Goal: Check status: Check status

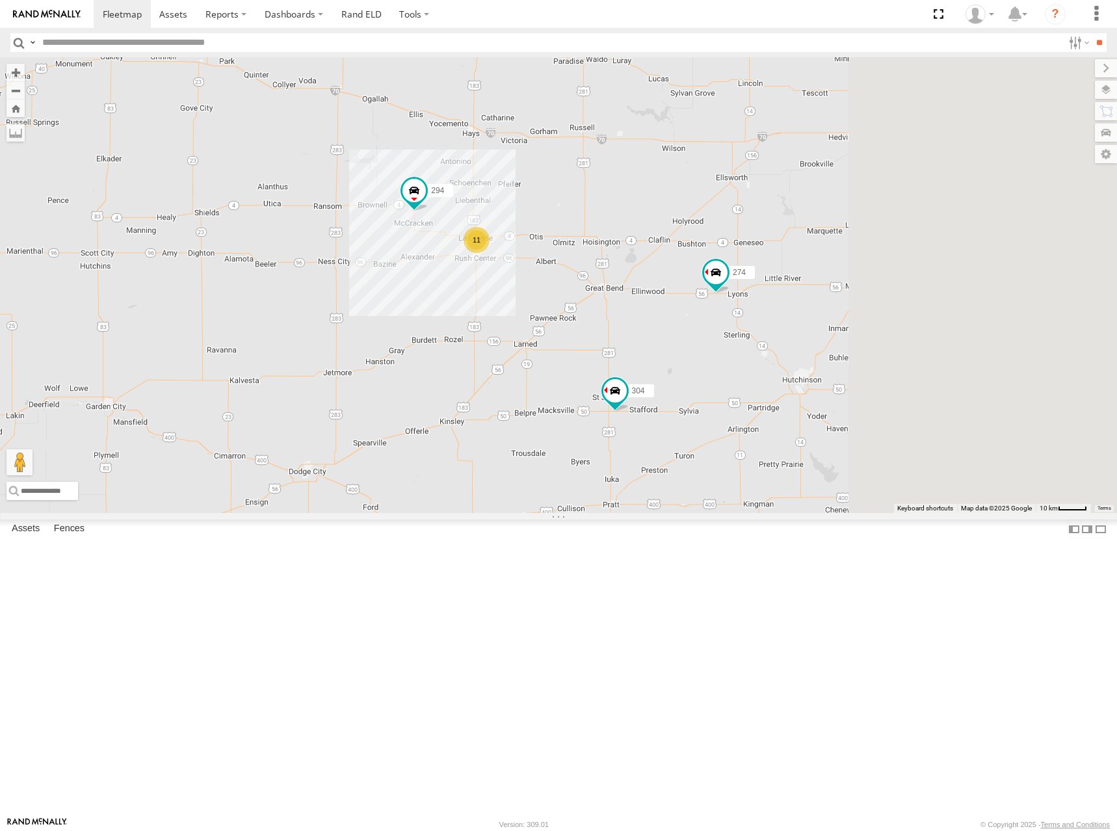
drag, startPoint x: 780, startPoint y: 246, endPoint x: 490, endPoint y: 253, distance: 290.0
click at [490, 253] on div "274 304 294 11" at bounding box center [558, 285] width 1117 height 456
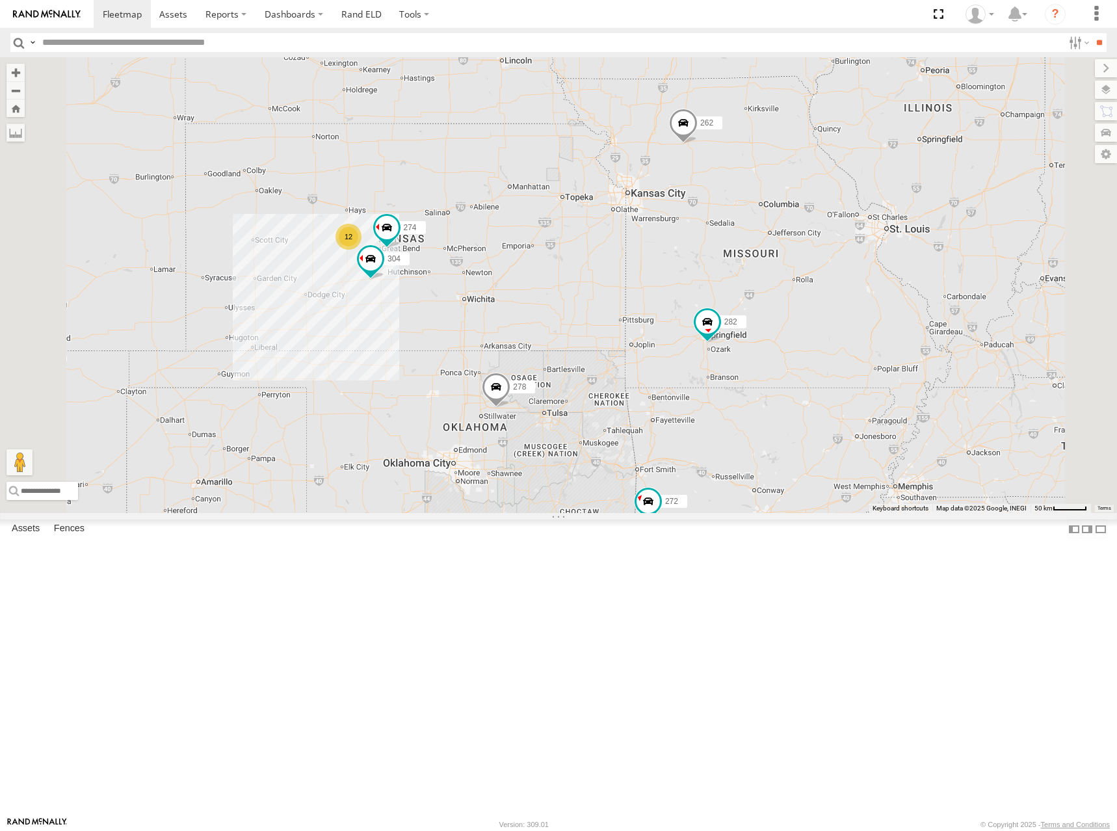
drag, startPoint x: 576, startPoint y: 314, endPoint x: 624, endPoint y: 299, distance: 50.4
click at [624, 299] on div "274 304 12 298 262 288 292 272 232 282 278 260" at bounding box center [558, 285] width 1117 height 456
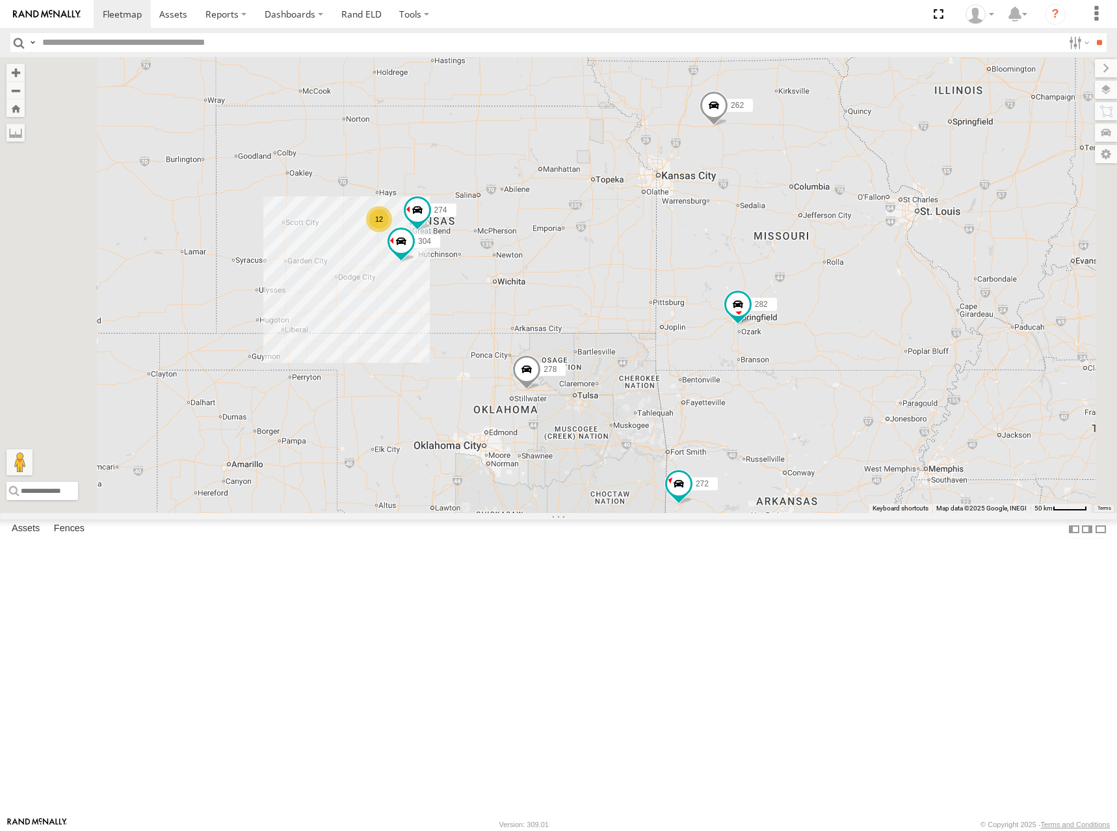
drag, startPoint x: 656, startPoint y: 385, endPoint x: 754, endPoint y: 343, distance: 106.3
click at [754, 343] on div "274 304 12 298 262 288 292 272 232 282 278 260" at bounding box center [558, 285] width 1117 height 456
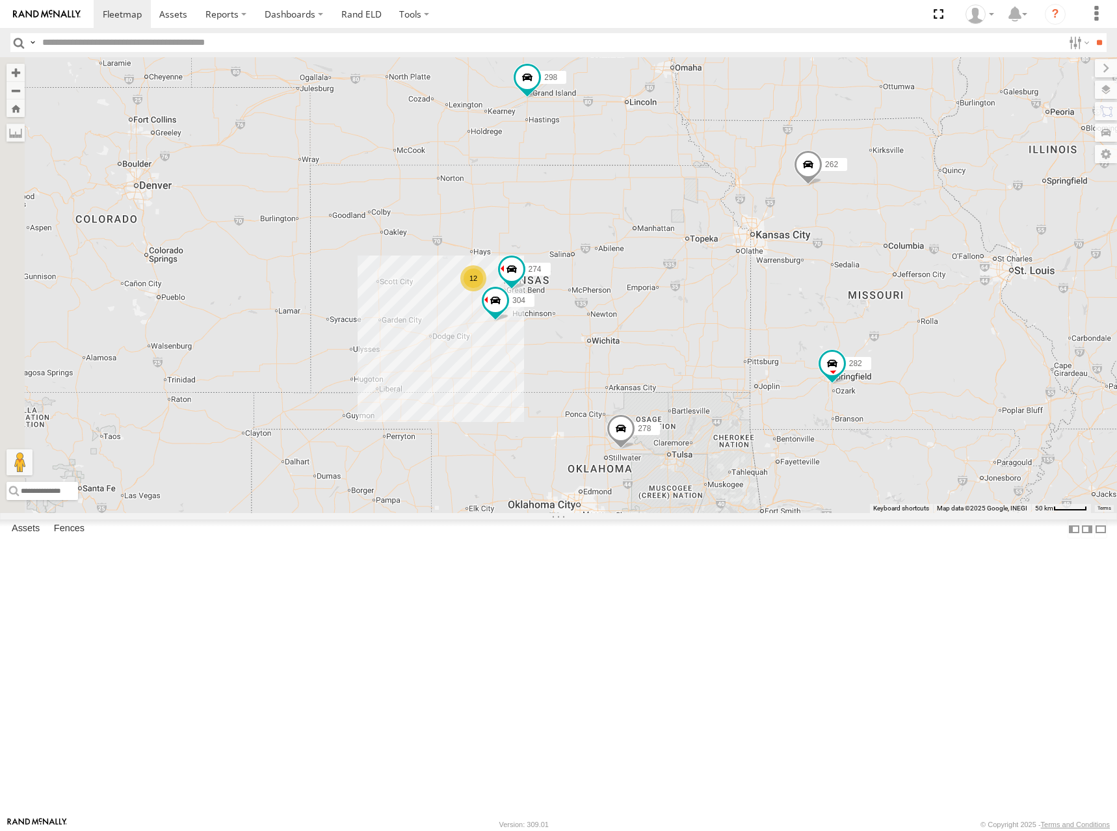
drag, startPoint x: 792, startPoint y: 257, endPoint x: 814, endPoint y: 347, distance: 92.4
click at [814, 347] on div "274 304 12 298 262 288 292 272 232 282 278 260" at bounding box center [558, 285] width 1117 height 456
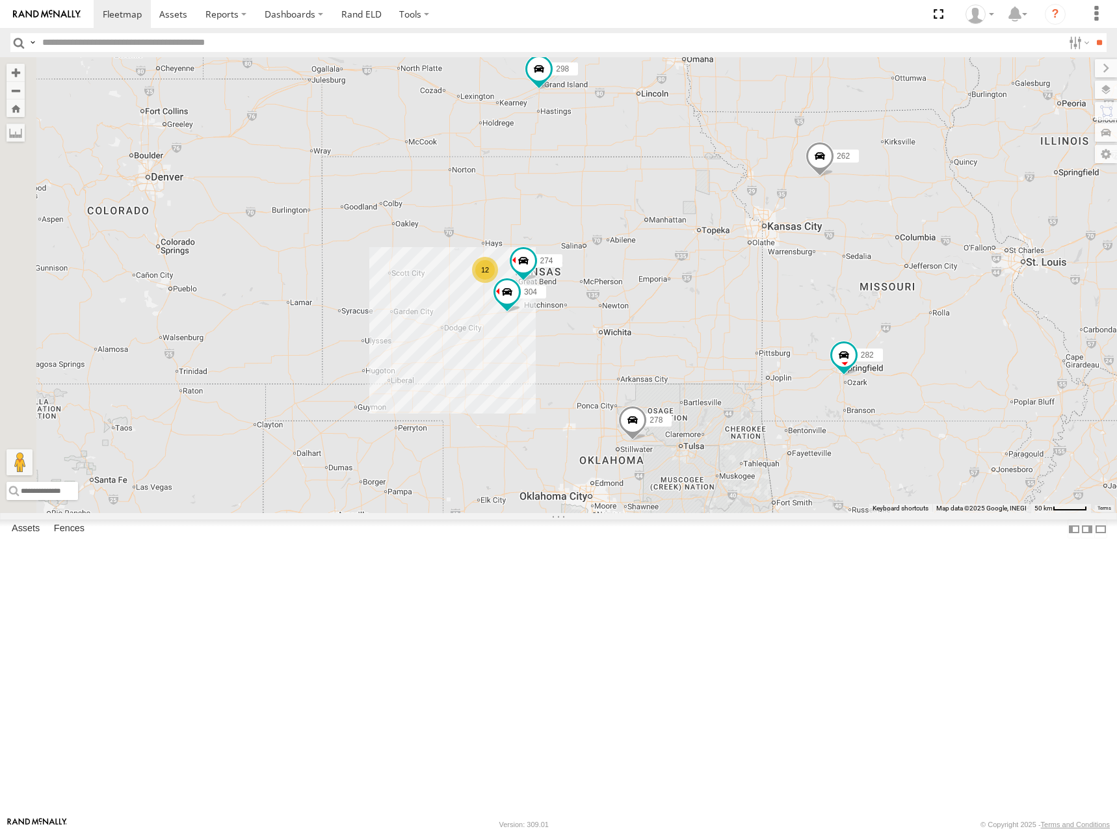
drag, startPoint x: 824, startPoint y: 329, endPoint x: 835, endPoint y: 326, distance: 11.5
click at [835, 326] on div "274 304 12 298 262 288 292 272 232 282 278 260" at bounding box center [558, 285] width 1117 height 456
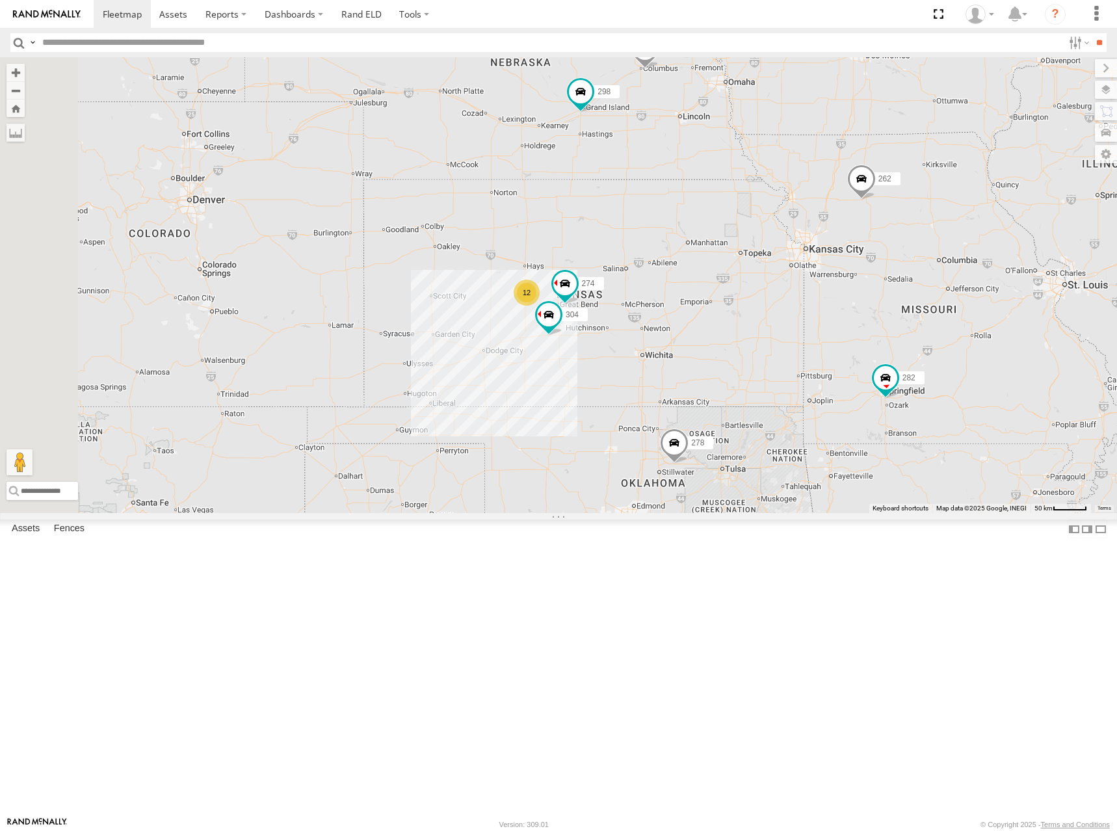
drag, startPoint x: 784, startPoint y: 326, endPoint x: 818, endPoint y: 356, distance: 45.1
click at [818, 356] on div "274 304 12 298 262 288 292 272 232 282 278 260" at bounding box center [558, 285] width 1117 height 456
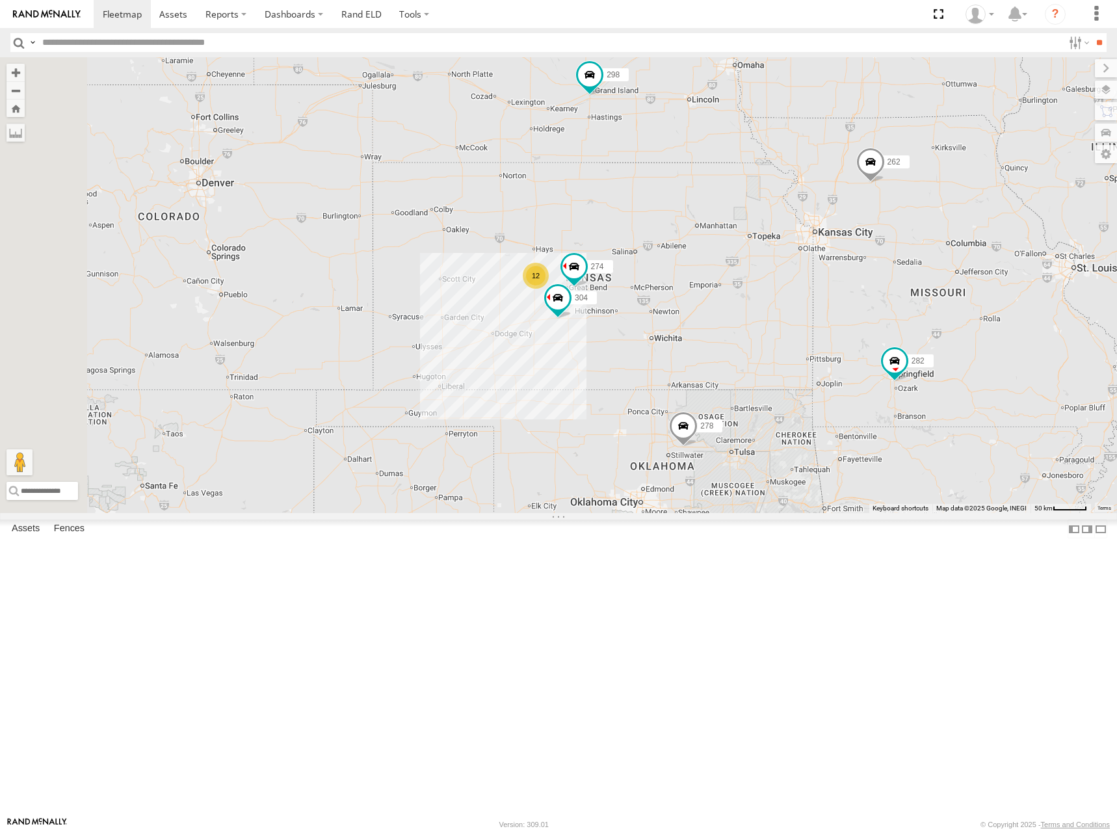
drag, startPoint x: 805, startPoint y: 381, endPoint x: 815, endPoint y: 363, distance: 20.6
click at [815, 363] on div "274 304 12 298 262 288 292 272 232 282 278 260" at bounding box center [558, 285] width 1117 height 456
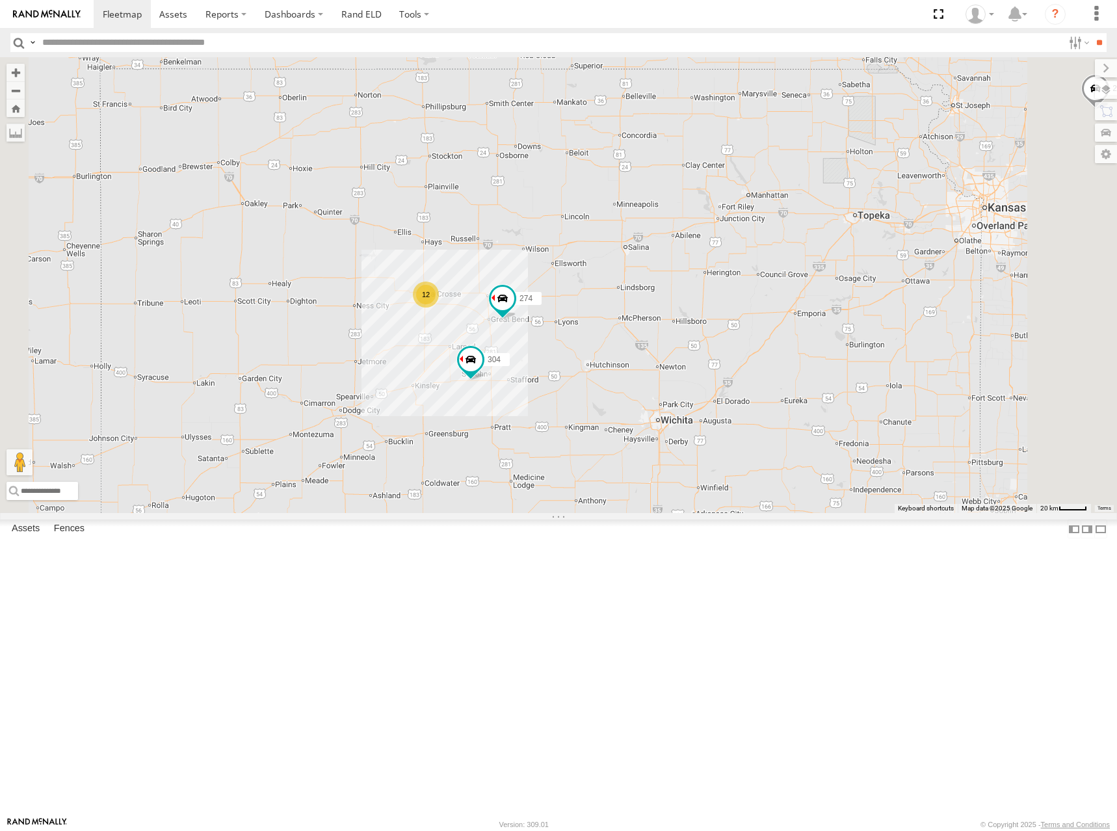
drag, startPoint x: 820, startPoint y: 411, endPoint x: 826, endPoint y: 398, distance: 15.1
click at [826, 398] on div "274 304 298 262 288 292 272 232 282 278 260 12" at bounding box center [558, 285] width 1117 height 456
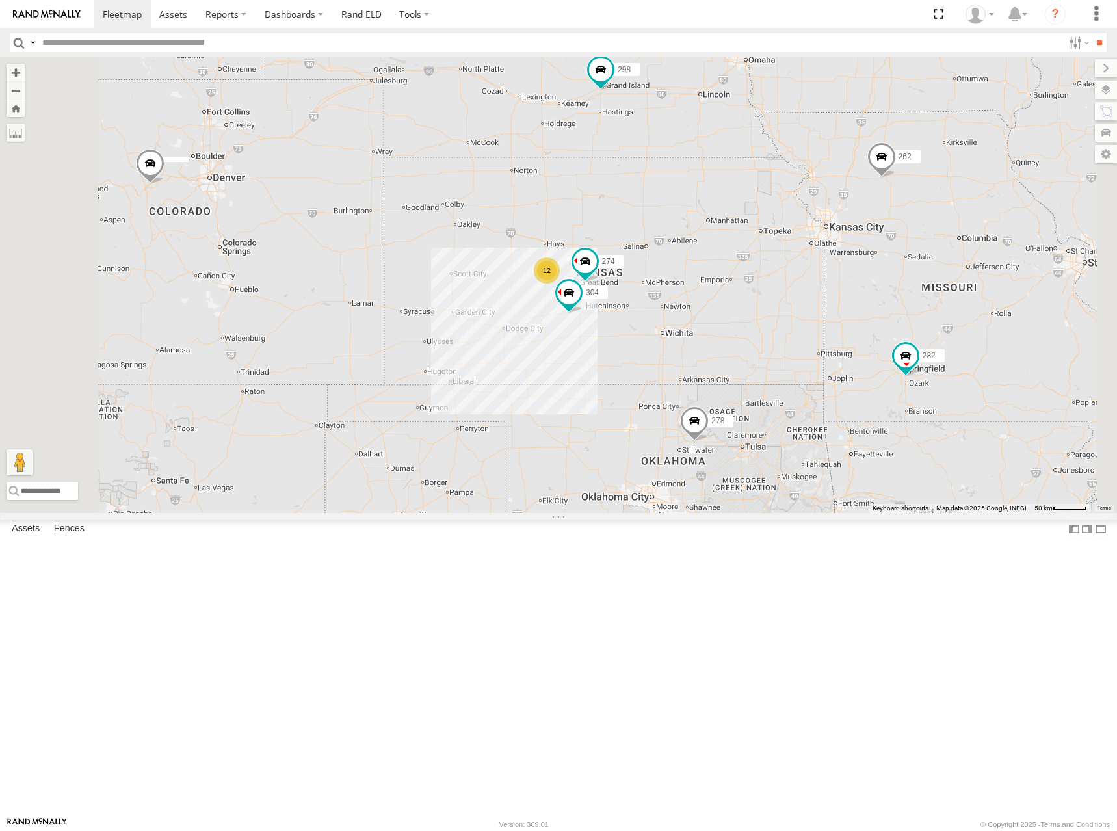
drag, startPoint x: 834, startPoint y: 406, endPoint x: 832, endPoint y: 415, distance: 9.3
click at [832, 415] on div "274 304 298 262 288 292 272 232 282 278 260 12" at bounding box center [558, 285] width 1117 height 456
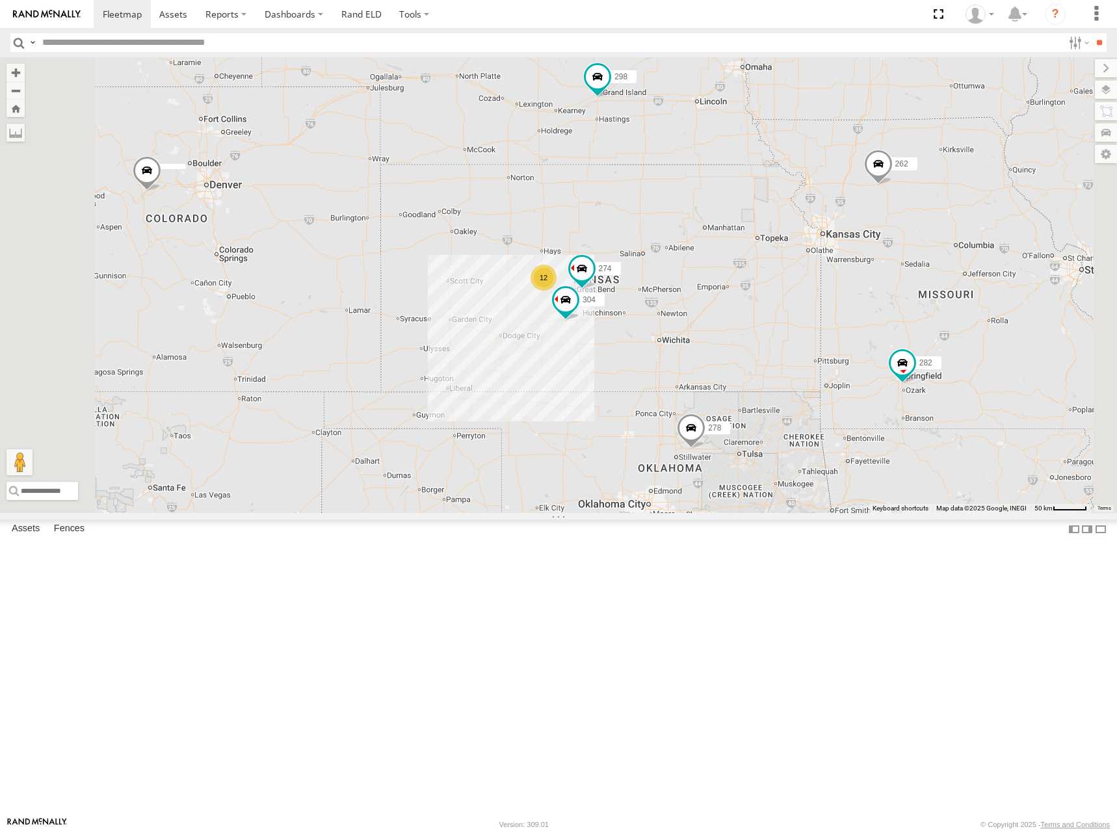
drag, startPoint x: 885, startPoint y: 369, endPoint x: 883, endPoint y: 381, distance: 11.9
click at [883, 381] on div "274 304 298 262 288 292 272 232 282 278 260 12" at bounding box center [558, 285] width 1117 height 456
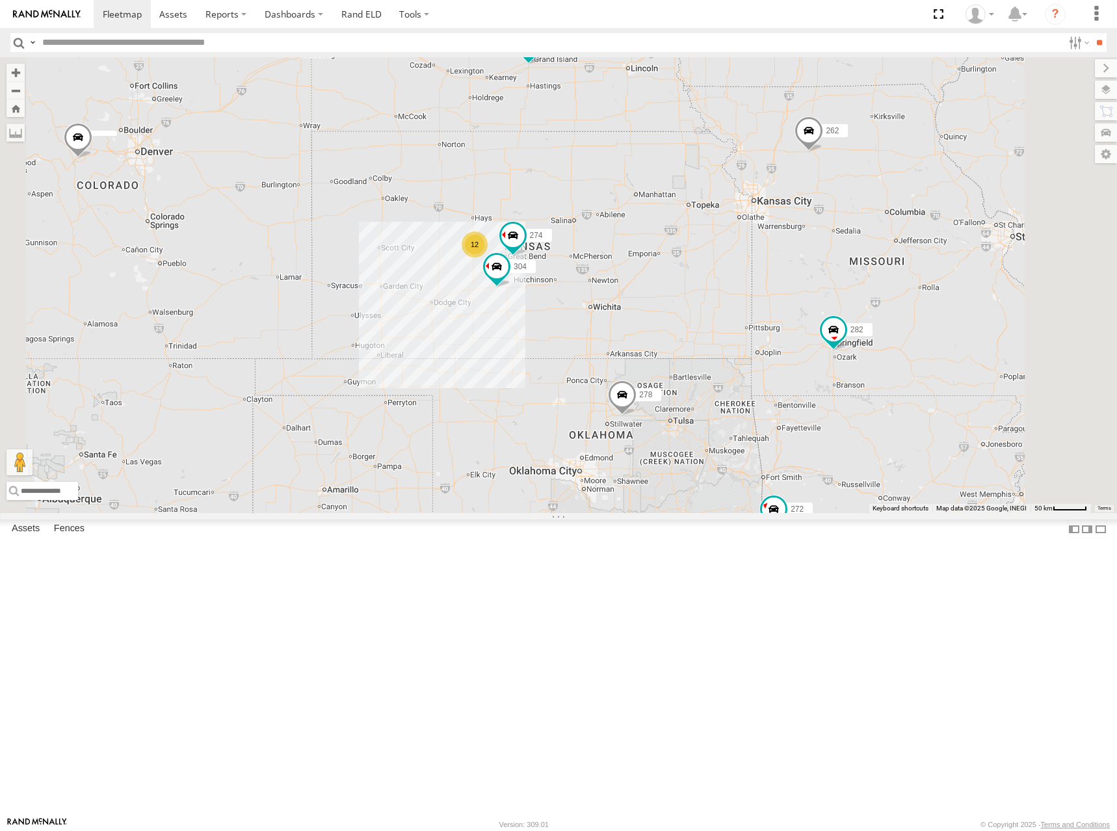
drag, startPoint x: 985, startPoint y: 376, endPoint x: 914, endPoint y: 336, distance: 80.9
click at [914, 336] on div "274 304 298 262 288 292 272 232 282 278 260 12" at bounding box center [558, 285] width 1117 height 456
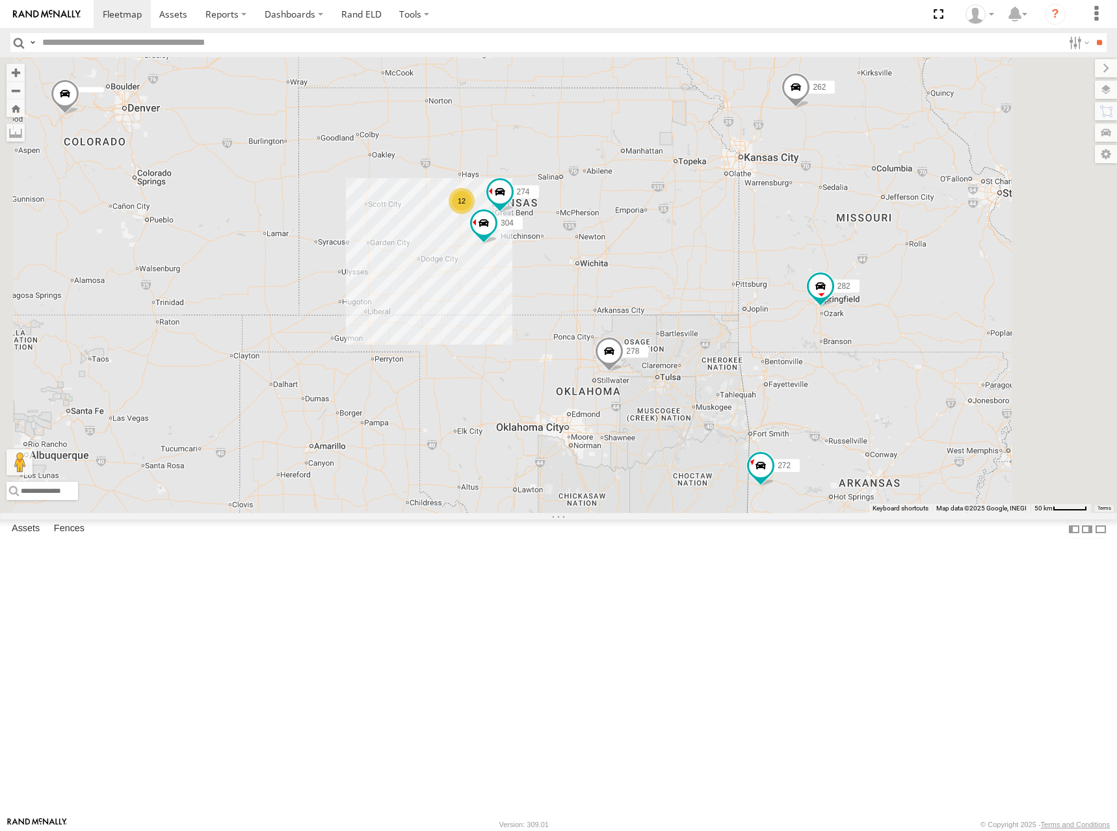
drag, startPoint x: 879, startPoint y: 416, endPoint x: 867, endPoint y: 373, distance: 44.6
click at [867, 373] on div "274 304 298 262 288 292 272 232 282 278 260 12" at bounding box center [558, 285] width 1117 height 456
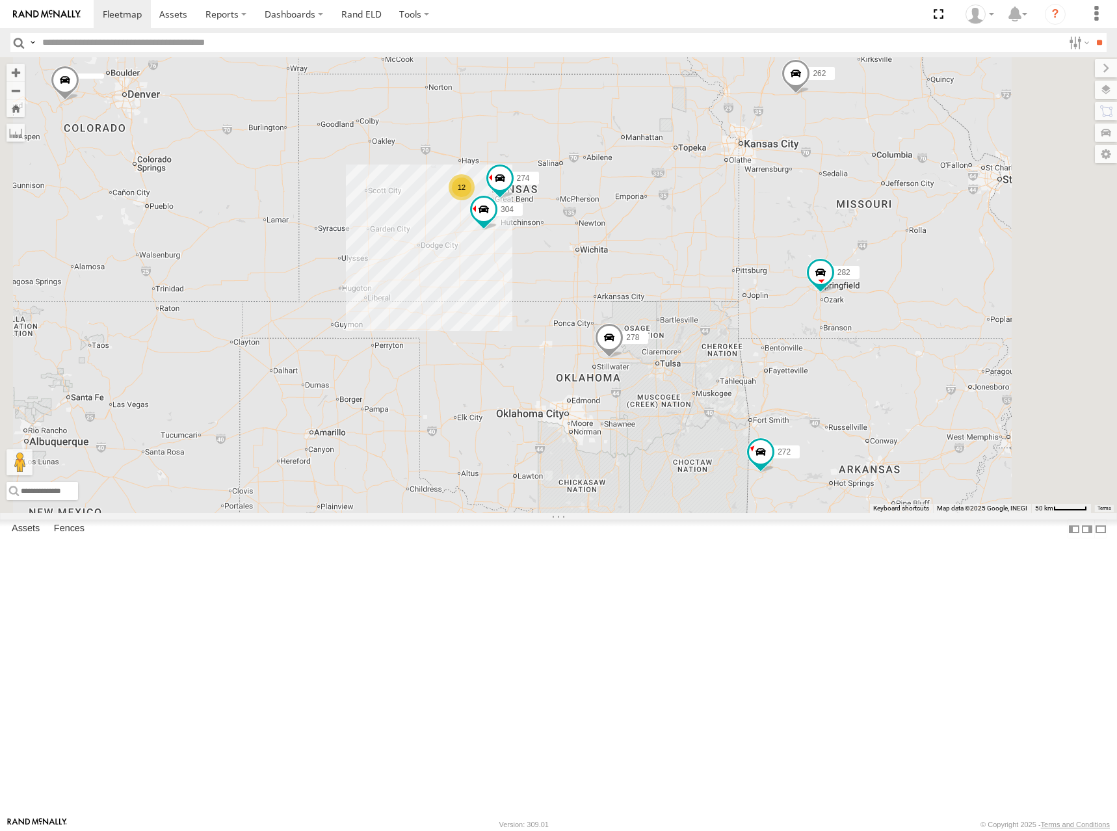
drag, startPoint x: 869, startPoint y: 416, endPoint x: 869, endPoint y: 399, distance: 16.9
click at [869, 399] on div "274 304 298 262 288 292 272 232 282 278 260 12" at bounding box center [558, 285] width 1117 height 456
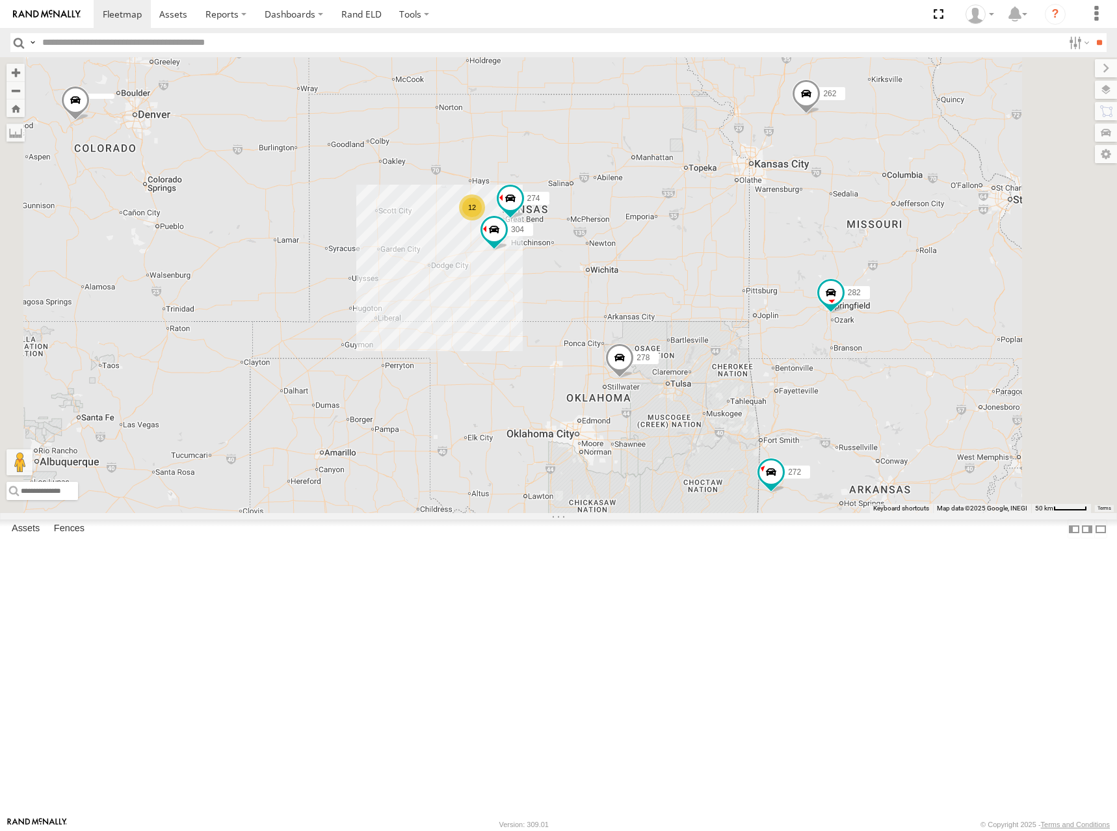
drag, startPoint x: 822, startPoint y: 382, endPoint x: 832, endPoint y: 405, distance: 25.0
click at [832, 405] on div "274 304 298 262 288 292 272 232 282 278 260 12" at bounding box center [558, 285] width 1117 height 456
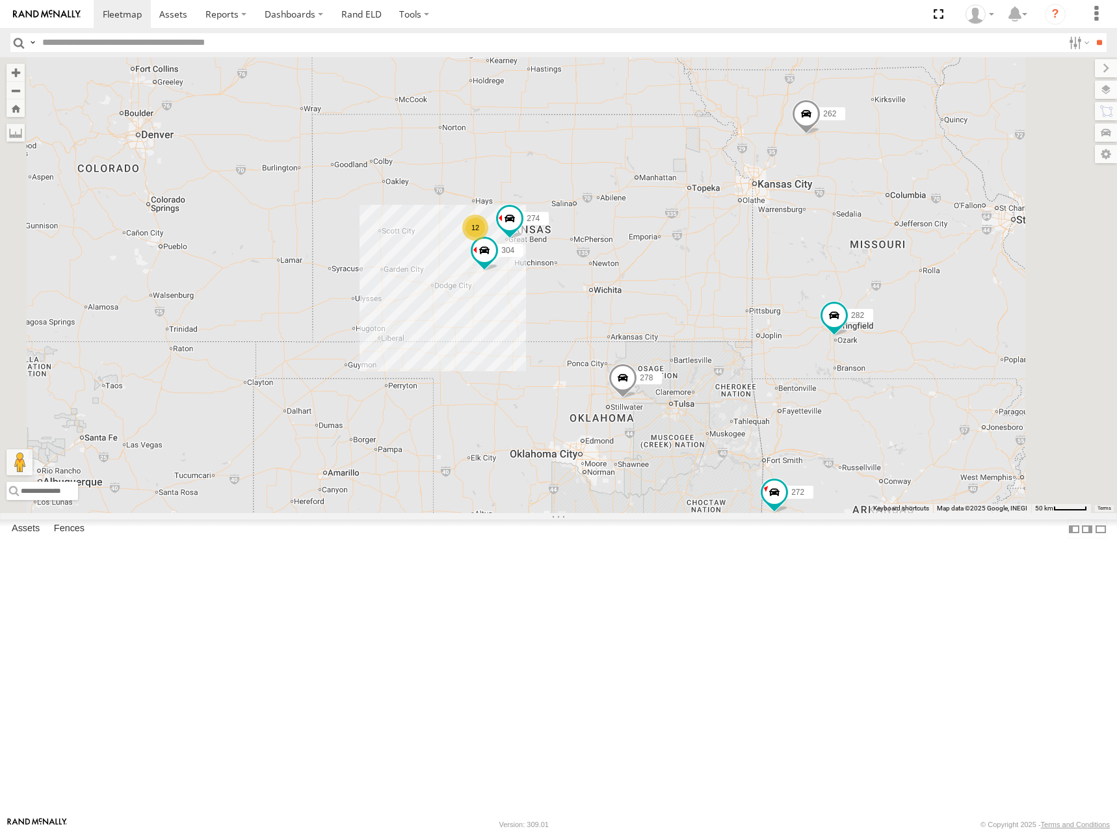
drag, startPoint x: 806, startPoint y: 202, endPoint x: 811, endPoint y: 237, distance: 35.5
click at [811, 237] on div "274 298 262 288 292 272 232 304 282 278 260 12" at bounding box center [558, 285] width 1117 height 456
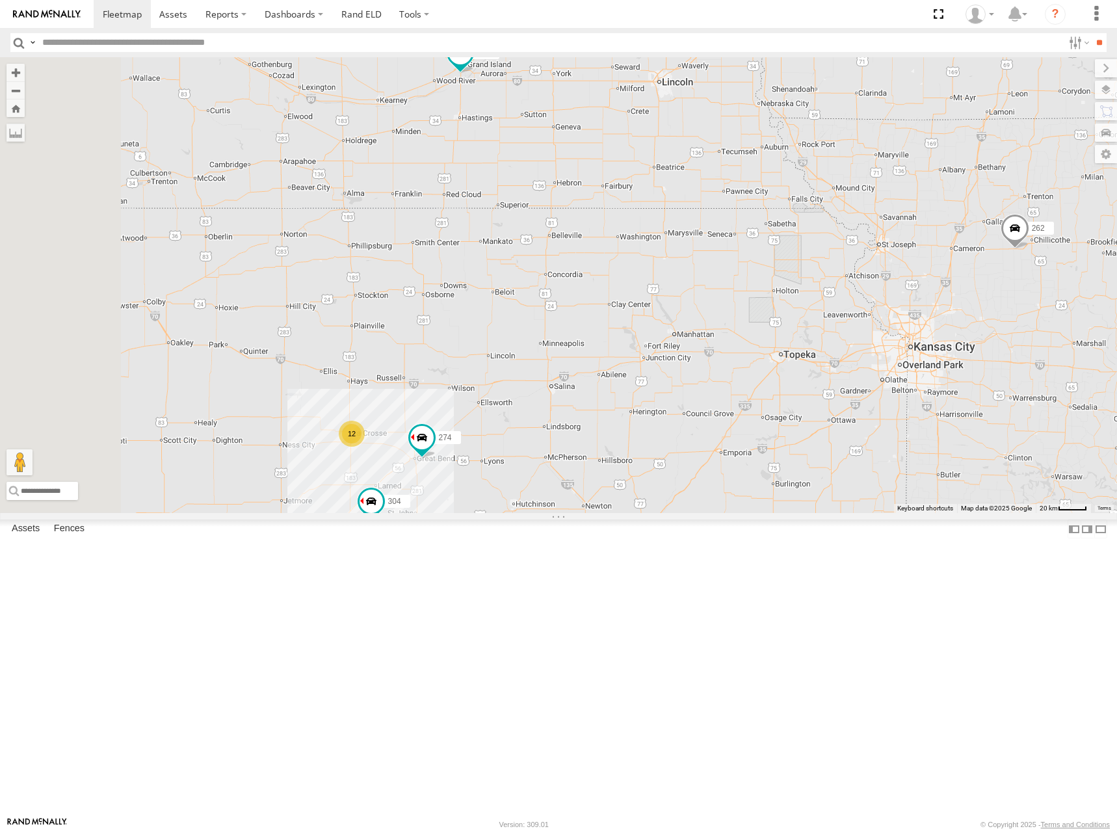
drag, startPoint x: 681, startPoint y: 245, endPoint x: 733, endPoint y: 258, distance: 54.2
click at [733, 258] on div "274 298 262 288 292 272 232 304 282 278 260 12" at bounding box center [558, 285] width 1117 height 456
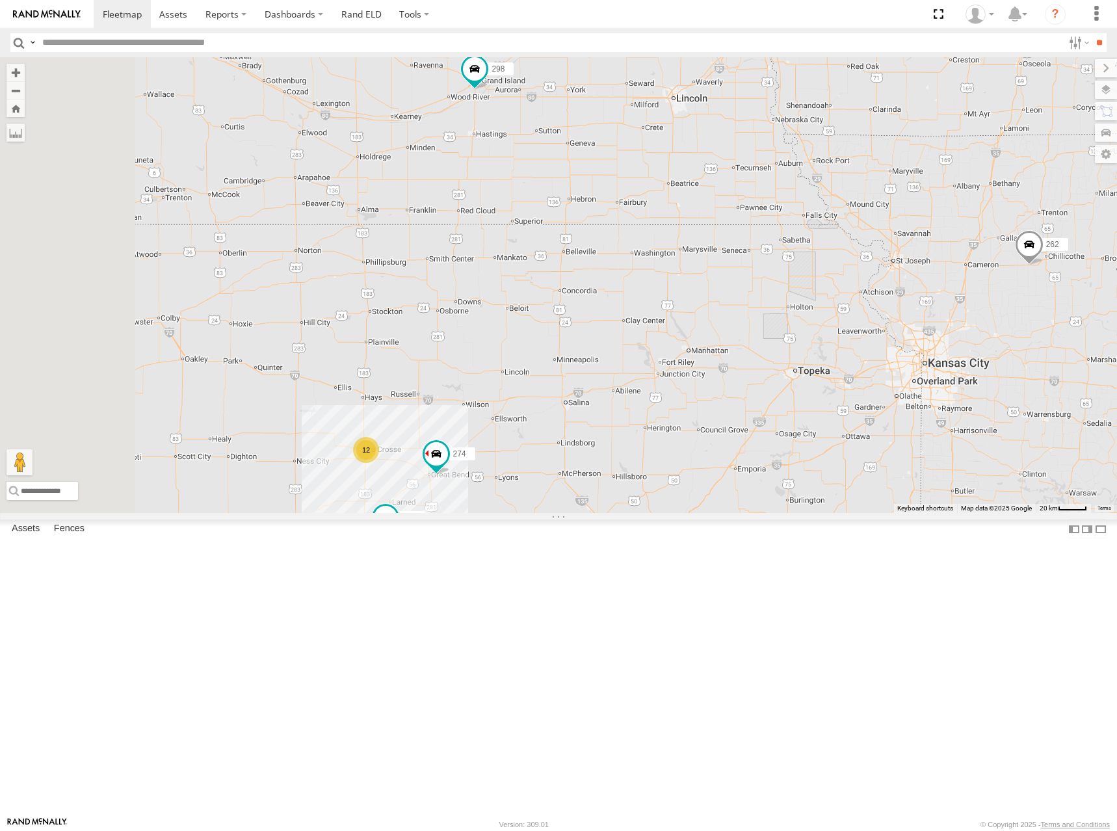
drag, startPoint x: 737, startPoint y: 241, endPoint x: 752, endPoint y: 256, distance: 21.1
click at [752, 256] on div "274 298 262 288 292 272 232 304 282 278 260 12" at bounding box center [558, 285] width 1117 height 456
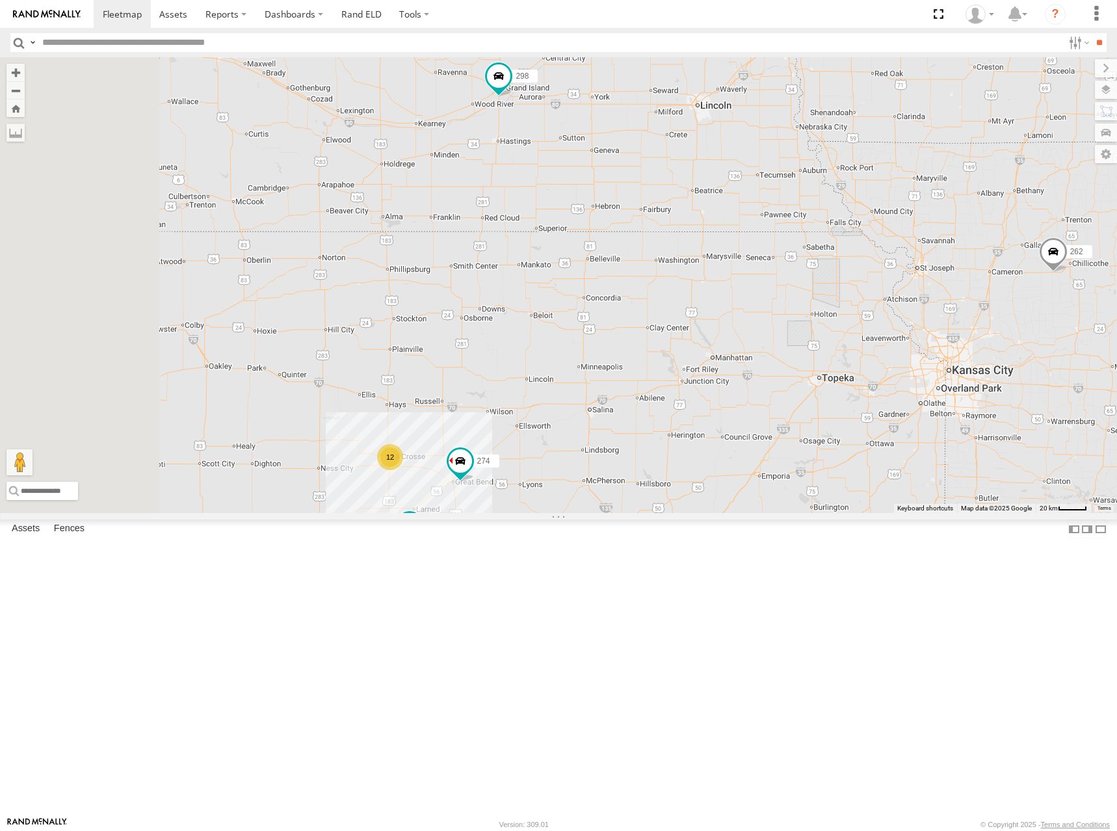
drag, startPoint x: 762, startPoint y: 258, endPoint x: 790, endPoint y: 265, distance: 28.2
click at [790, 265] on div "274 298 262 288 292 272 232 304 282 278 260 12" at bounding box center [558, 285] width 1117 height 456
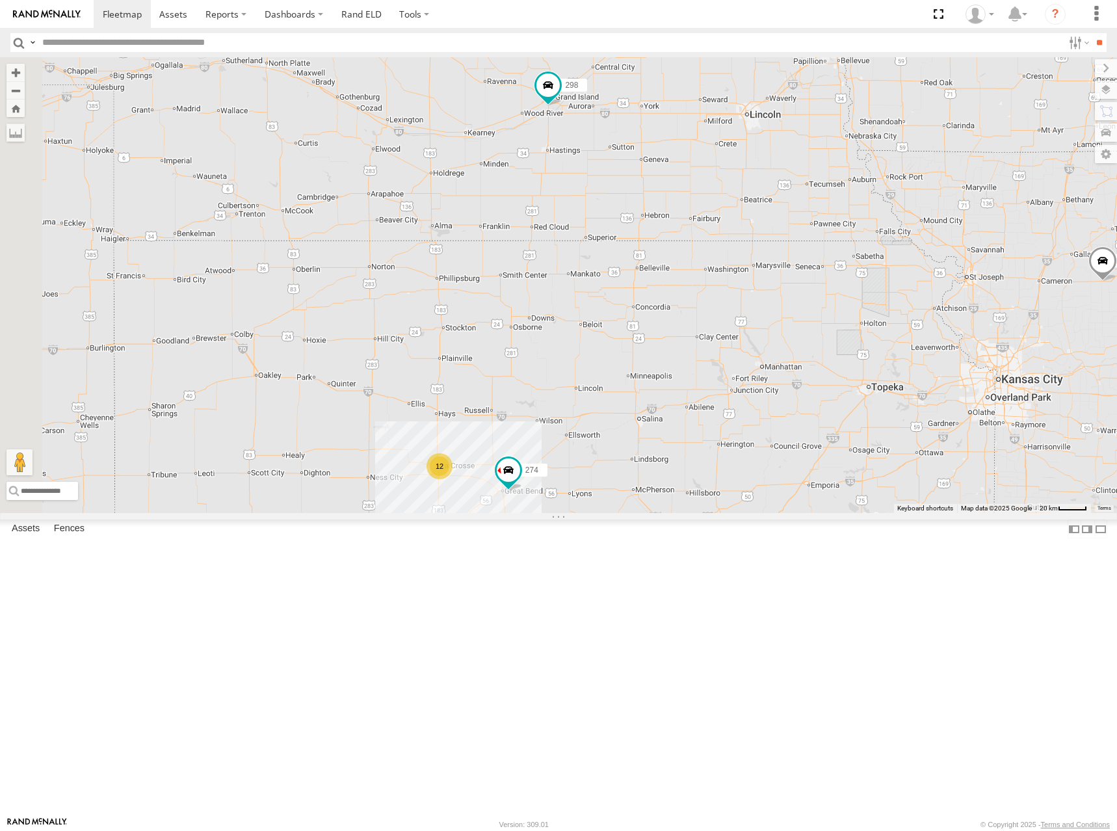
drag, startPoint x: 783, startPoint y: 244, endPoint x: 833, endPoint y: 252, distance: 50.8
click at [833, 252] on div "274 298 262 288 292 272 232 304 282 278 260 12" at bounding box center [558, 285] width 1117 height 456
click at [827, 242] on div "274 298 262 288 292 272 232 304 282 278 260 12" at bounding box center [558, 285] width 1117 height 456
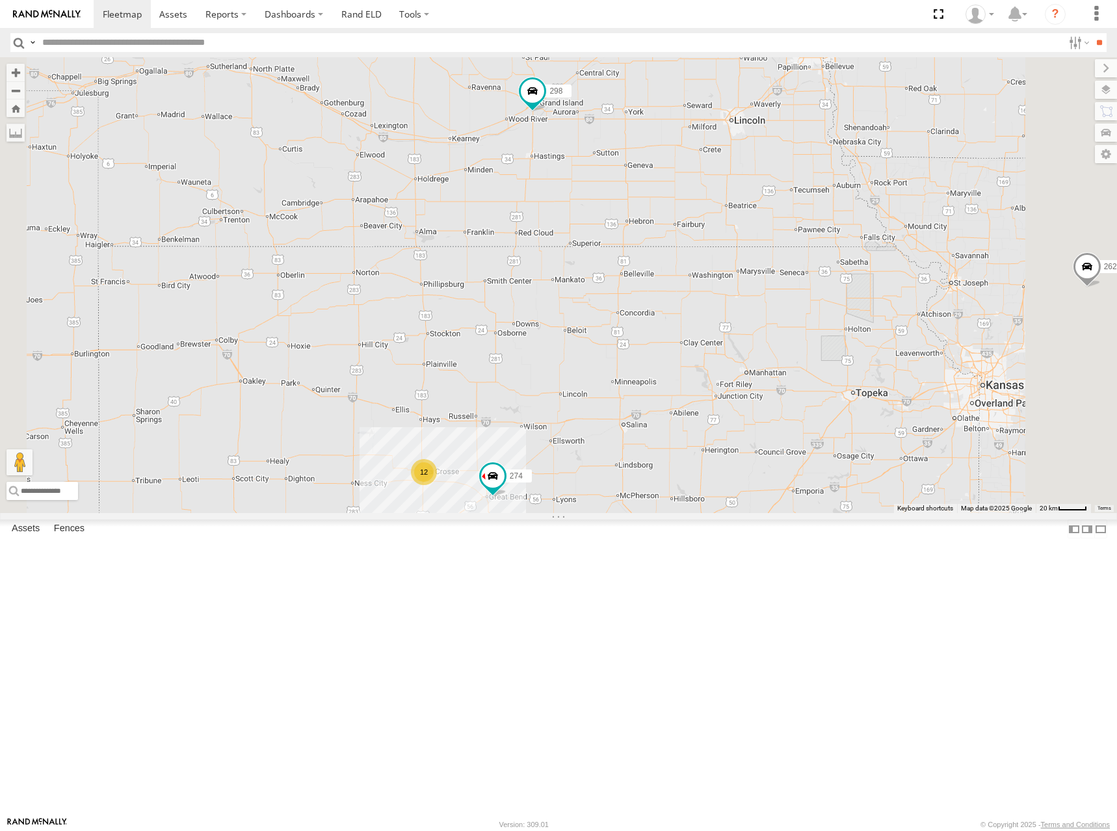
click at [857, 316] on div "274 298 262 288 292 272 232 304 282 278 260 12" at bounding box center [558, 285] width 1117 height 456
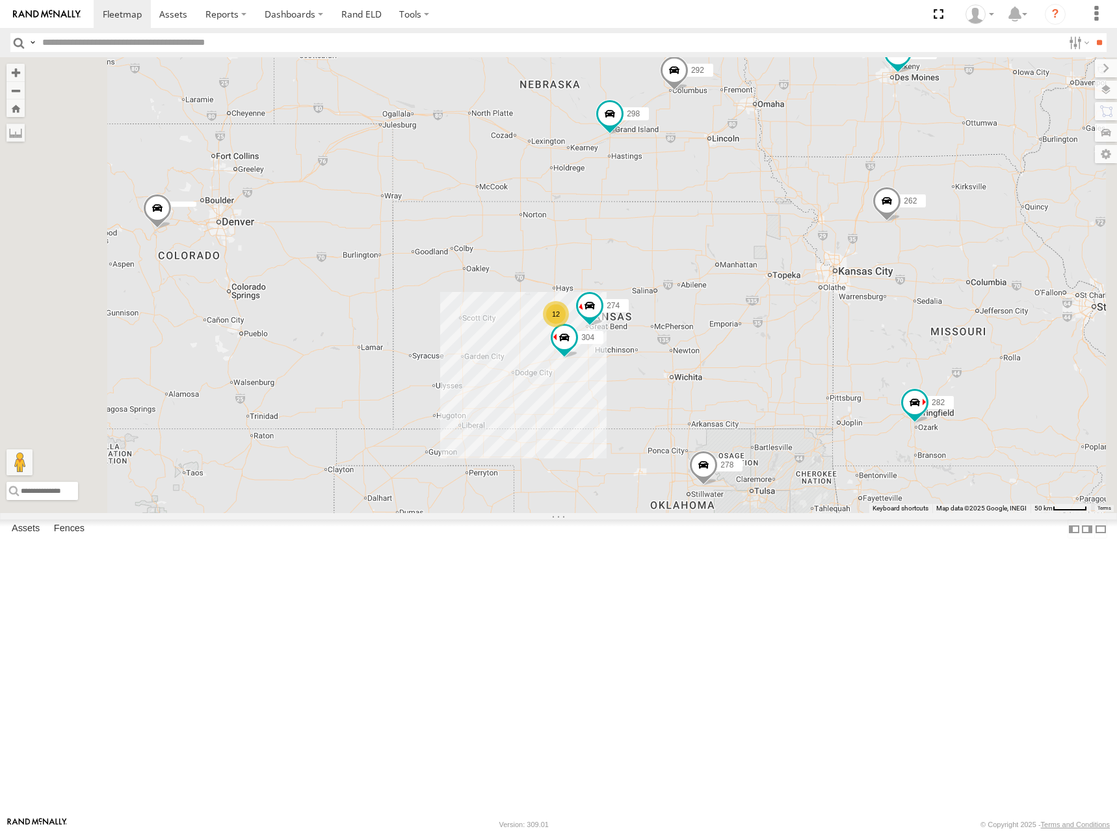
drag, startPoint x: 863, startPoint y: 289, endPoint x: 866, endPoint y: 279, distance: 9.5
click at [866, 279] on div "274 298 262 288 292 272 232 304 282 278 260 12" at bounding box center [558, 285] width 1117 height 456
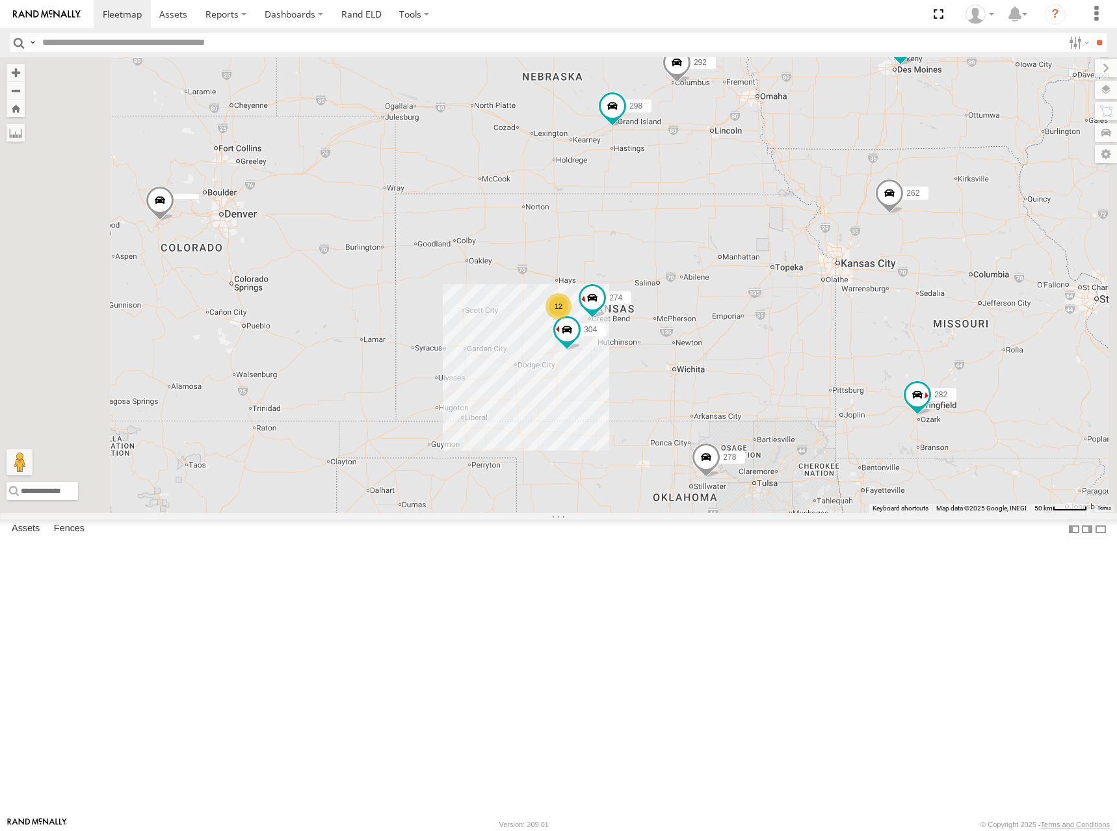
drag, startPoint x: 866, startPoint y: 268, endPoint x: 859, endPoint y: 276, distance: 10.2
click at [859, 276] on div "274 298 262 288 292 272 232 304 282 278 260 12" at bounding box center [558, 285] width 1117 height 456
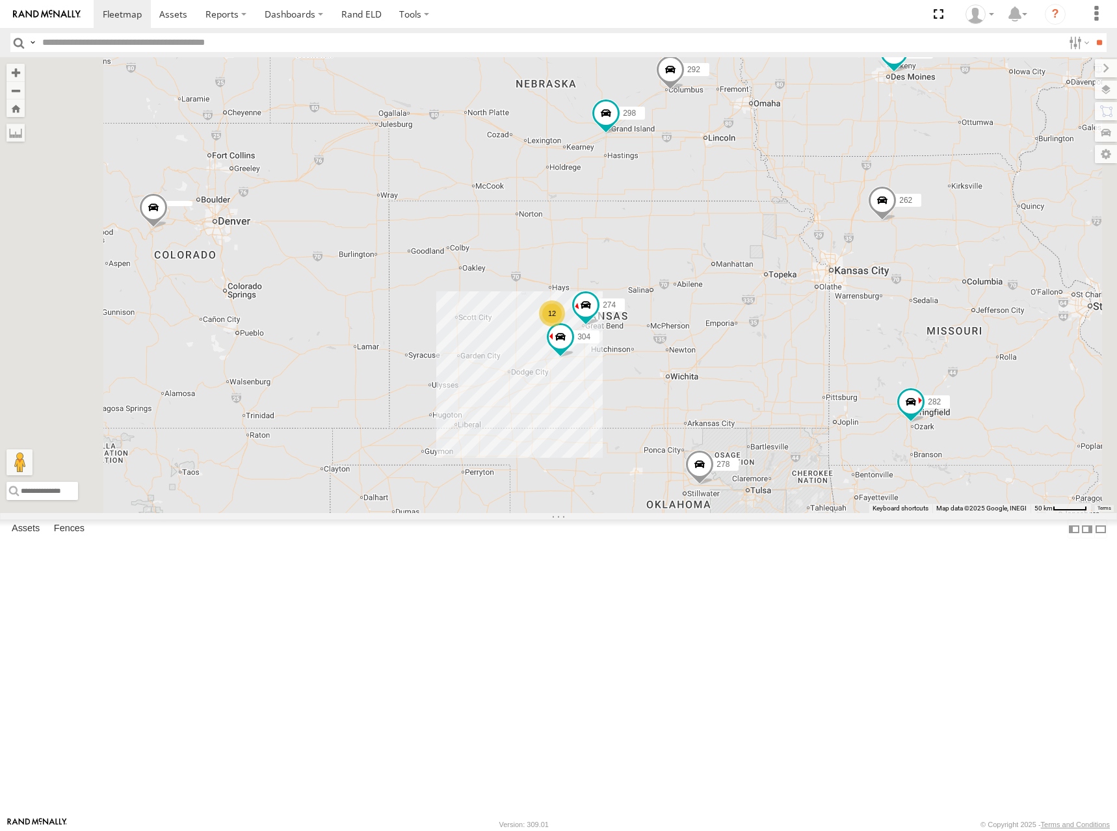
drag, startPoint x: 849, startPoint y: 262, endPoint x: 856, endPoint y: 263, distance: 7.2
click at [856, 263] on div "274 298 262 288 292 272 232 304 282 278 260 12" at bounding box center [558, 285] width 1117 height 456
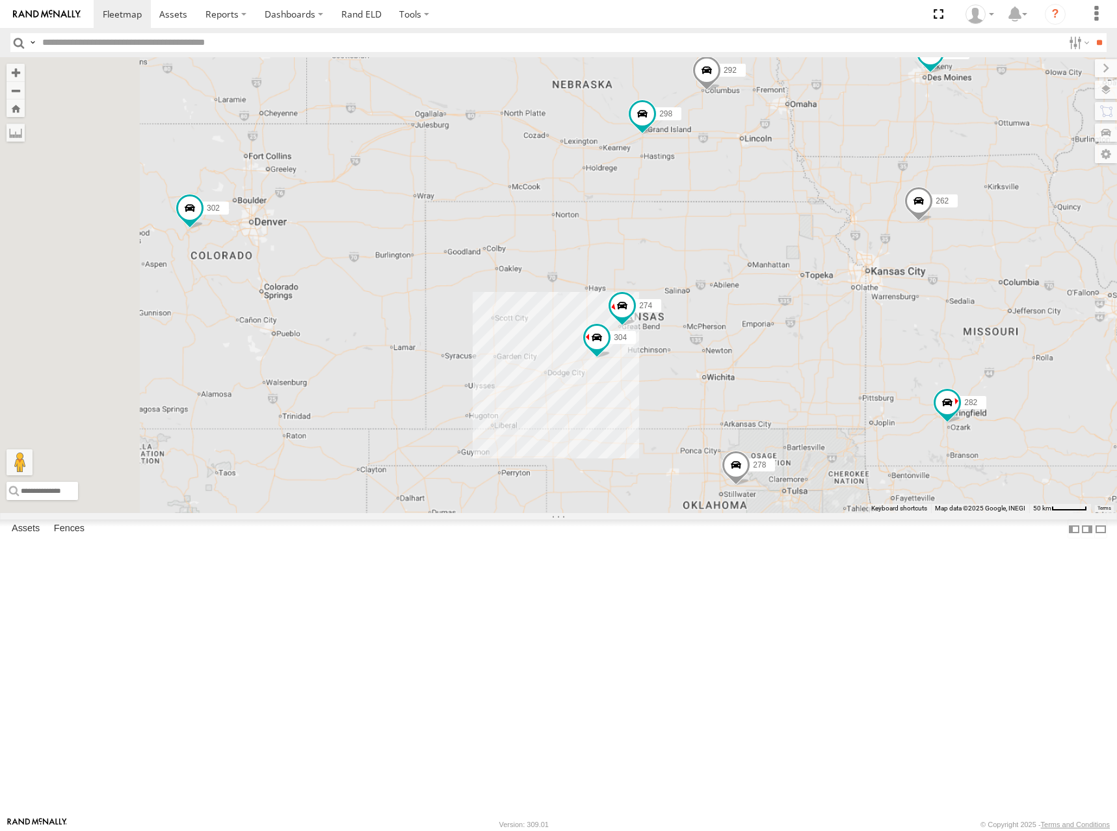
drag, startPoint x: 862, startPoint y: 307, endPoint x: 894, endPoint y: 310, distance: 32.0
click at [894, 310] on div "274 298 262 288 292 272 232 304 282 278 260 302" at bounding box center [558, 285] width 1117 height 456
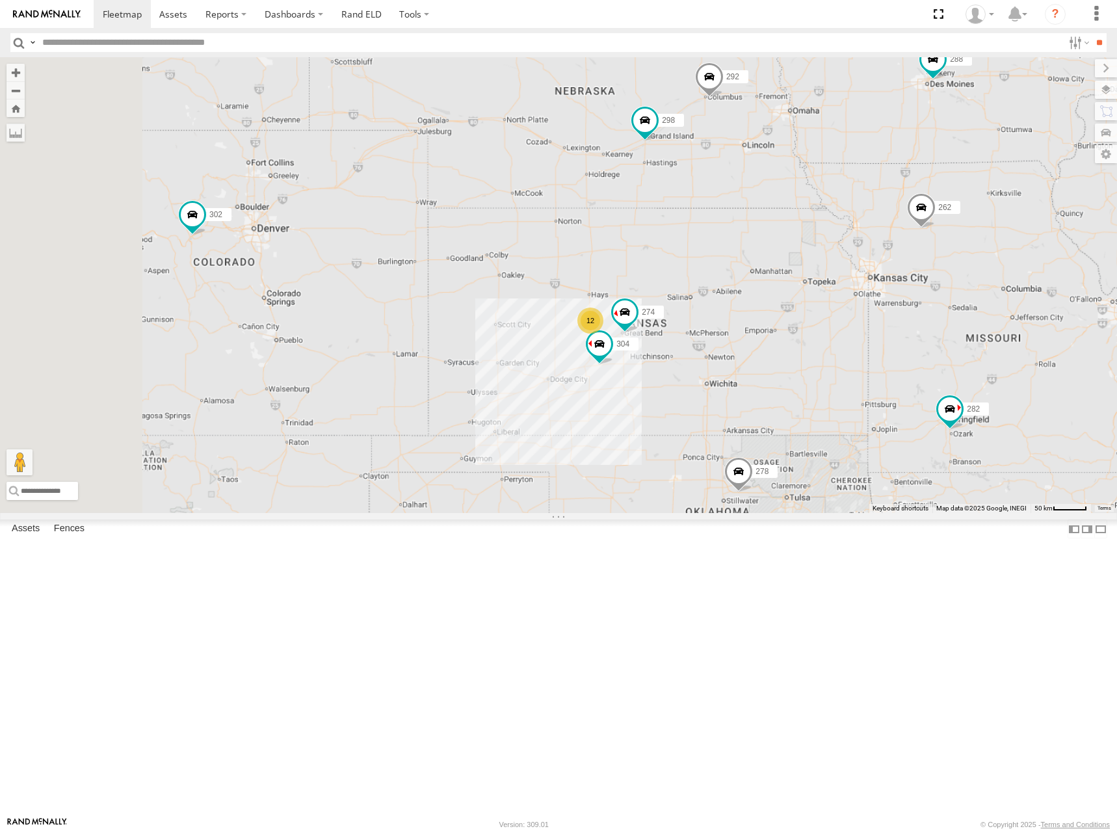
drag, startPoint x: 898, startPoint y: 308, endPoint x: 888, endPoint y: 315, distance: 12.6
click at [888, 315] on div "274 298 262 288 292 272 232 304 282 278 260 302 12" at bounding box center [558, 285] width 1117 height 456
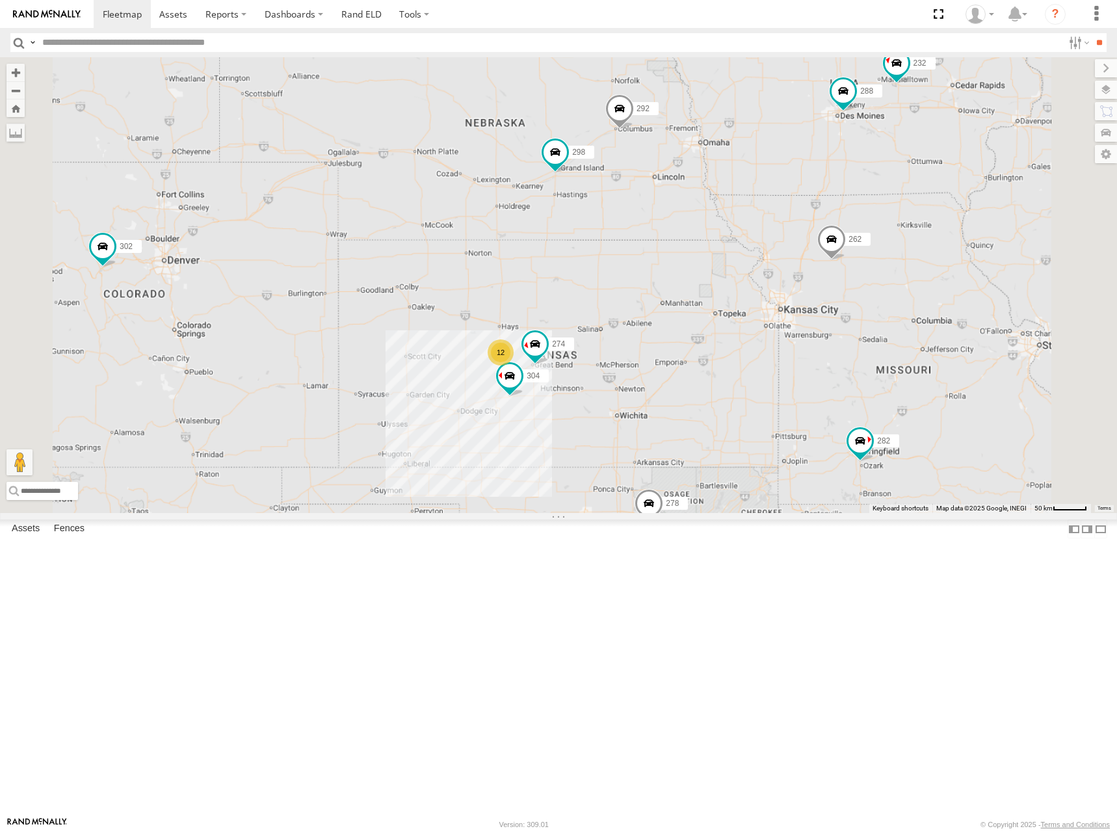
drag, startPoint x: 953, startPoint y: 283, endPoint x: 872, endPoint y: 312, distance: 85.7
click at [872, 312] on div "274 298 262 288 292 272 232 304 282 278 260 302 12" at bounding box center [558, 285] width 1117 height 456
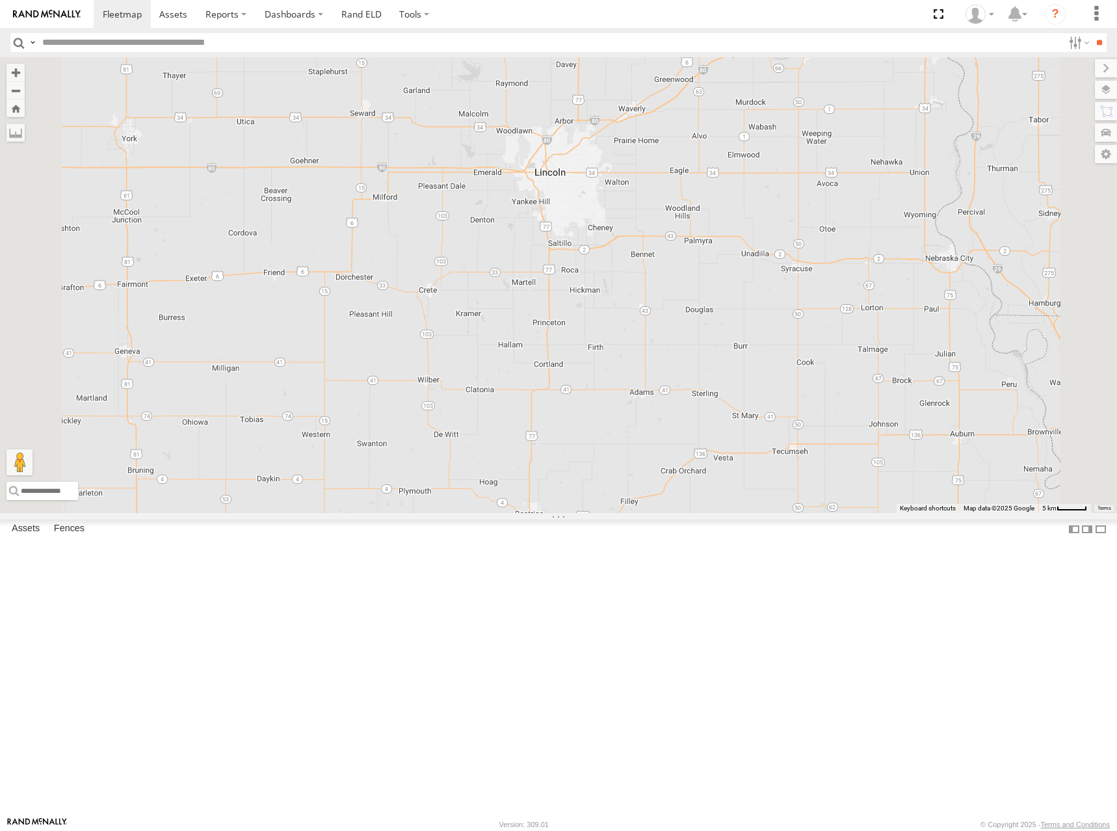
drag, startPoint x: 622, startPoint y: 269, endPoint x: 643, endPoint y: 385, distance: 117.7
click at [643, 385] on div "274 298 262 288 292 272 232 304 282 278 260 302" at bounding box center [558, 285] width 1117 height 456
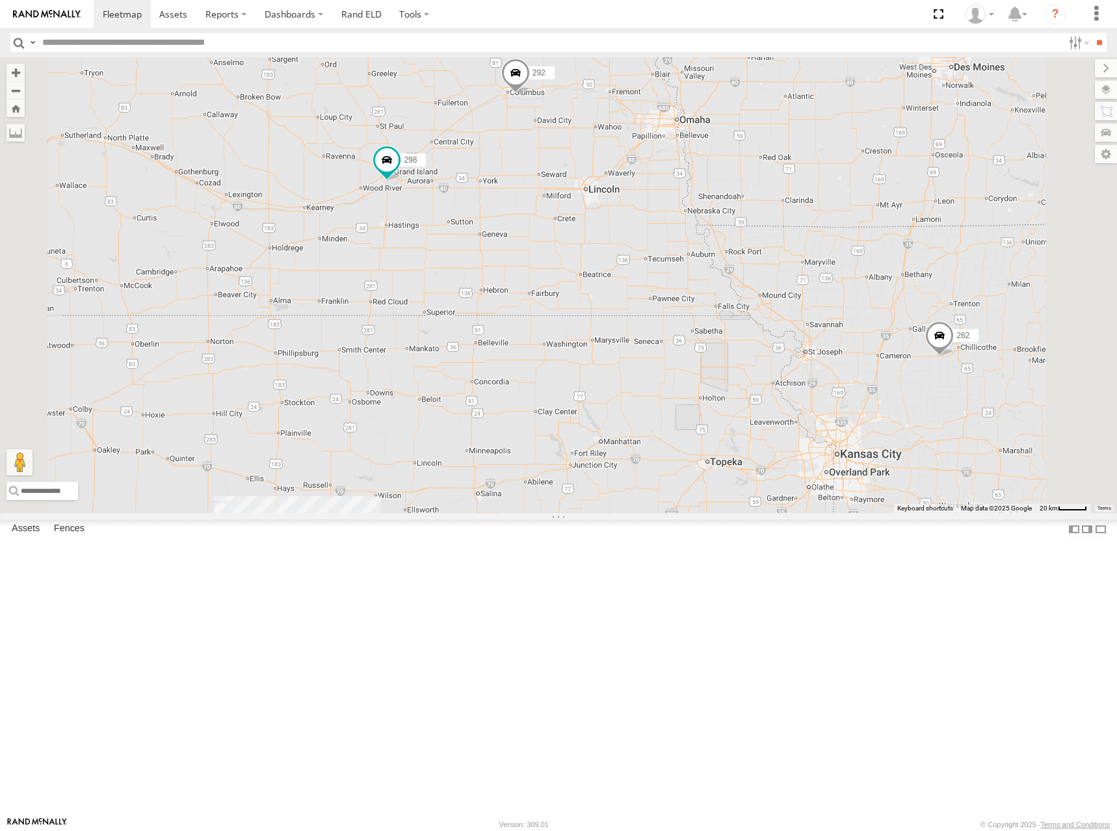
click at [772, 275] on div "274 298 262 288 292 272 232 304 282 278 260 302 12" at bounding box center [558, 285] width 1117 height 456
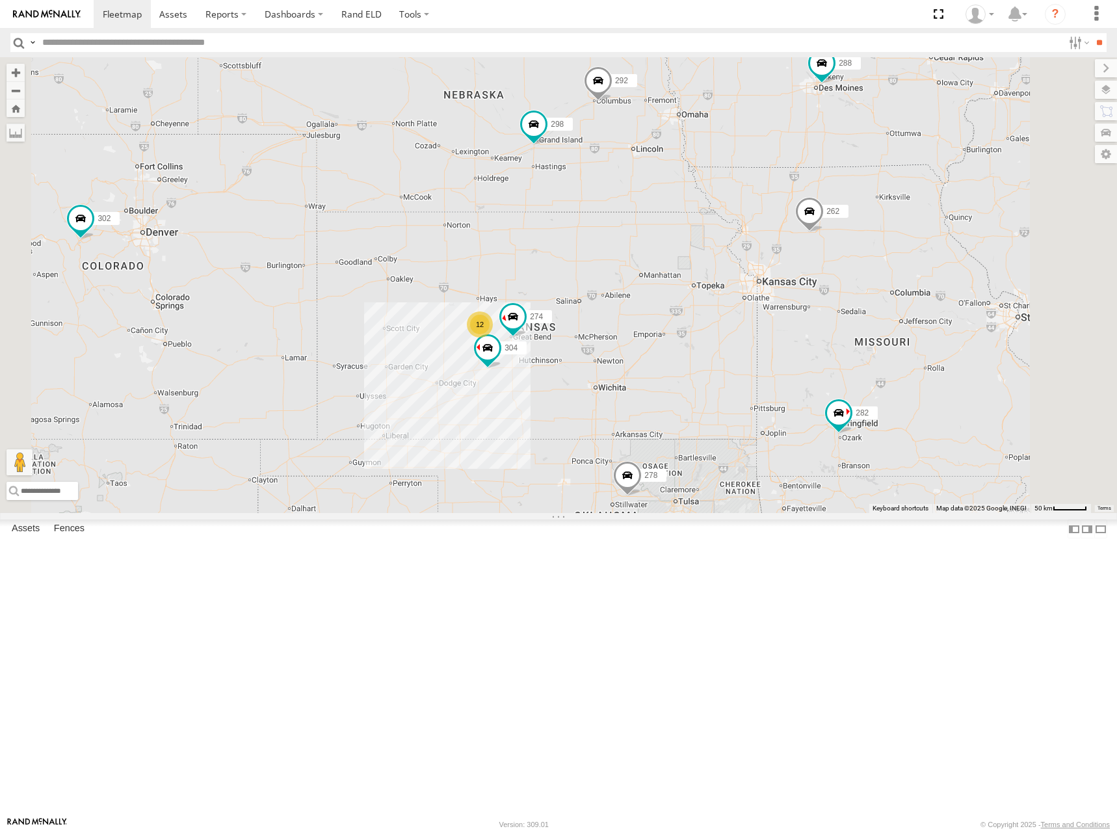
click at [772, 283] on div "274 298 262 288 292 272 232 304 282 278 260 302 12" at bounding box center [558, 285] width 1117 height 456
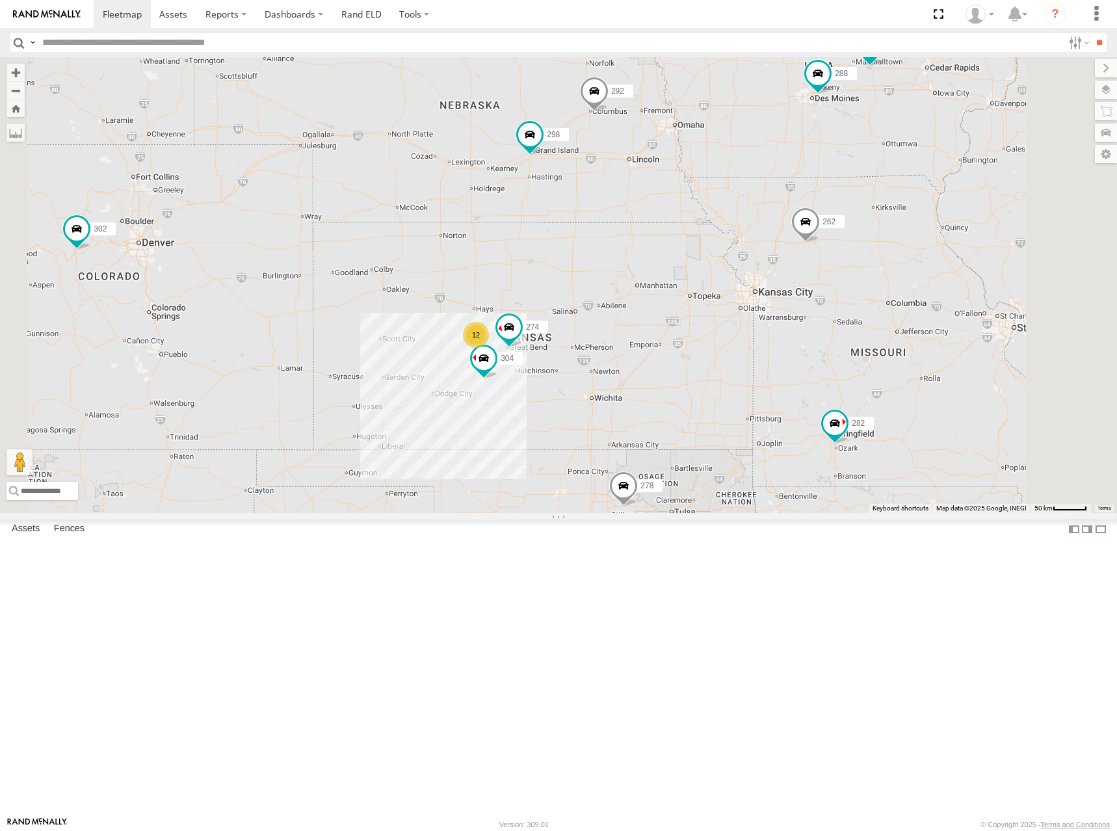
drag, startPoint x: 884, startPoint y: 279, endPoint x: 881, endPoint y: 291, distance: 11.5
click at [881, 291] on div "274 298 262 288 292 272 232 304 282 278 260 302 12" at bounding box center [558, 285] width 1117 height 456
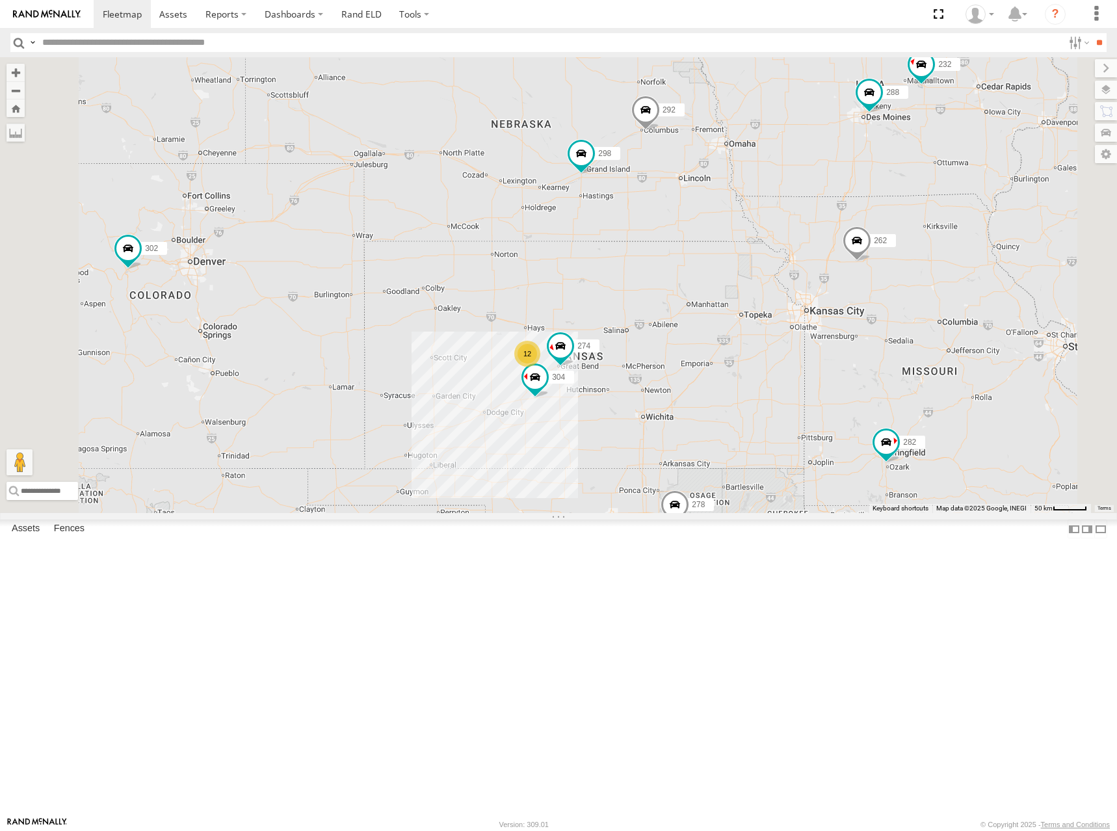
drag, startPoint x: 645, startPoint y: 375, endPoint x: 756, endPoint y: 378, distance: 110.5
click at [756, 378] on div "274 298 262 288 292 272 232 304 282 278 260 302 12" at bounding box center [558, 285] width 1117 height 456
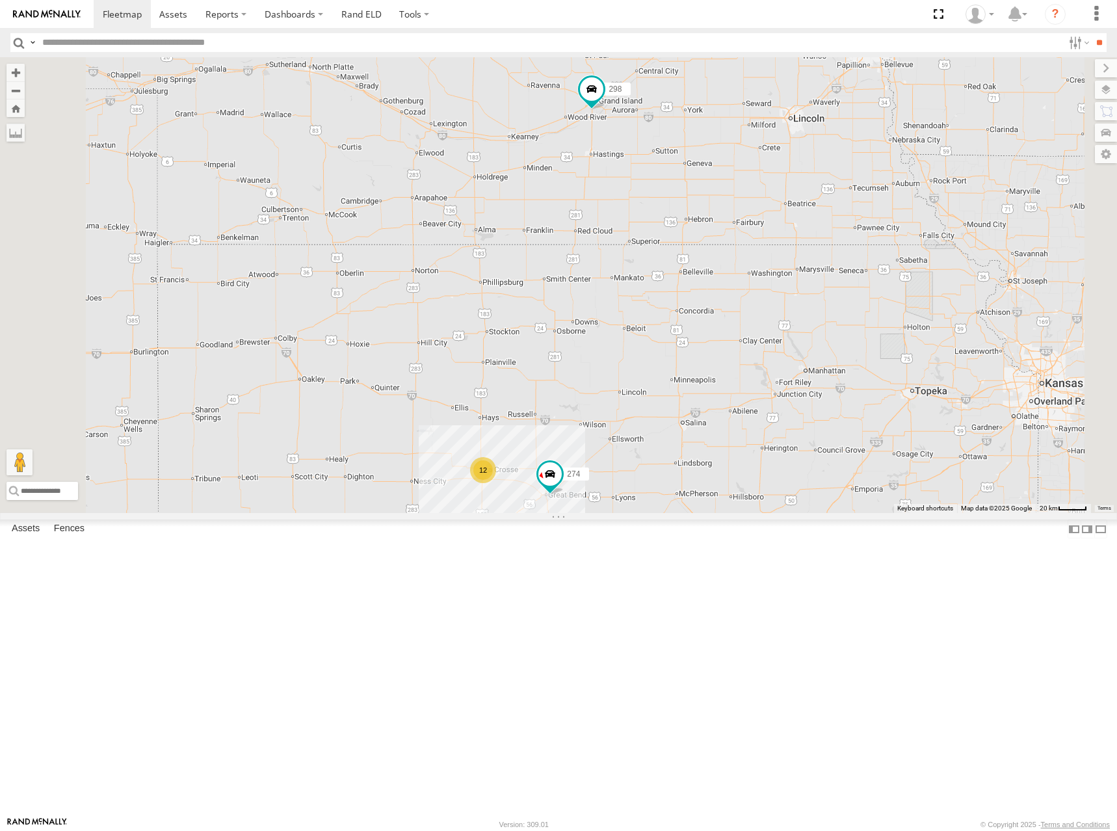
drag, startPoint x: 944, startPoint y: 304, endPoint x: 935, endPoint y: 304, distance: 9.7
click at [935, 304] on div "274 298 262 288 292 272 232 304 282 278 260 302 12" at bounding box center [558, 285] width 1117 height 456
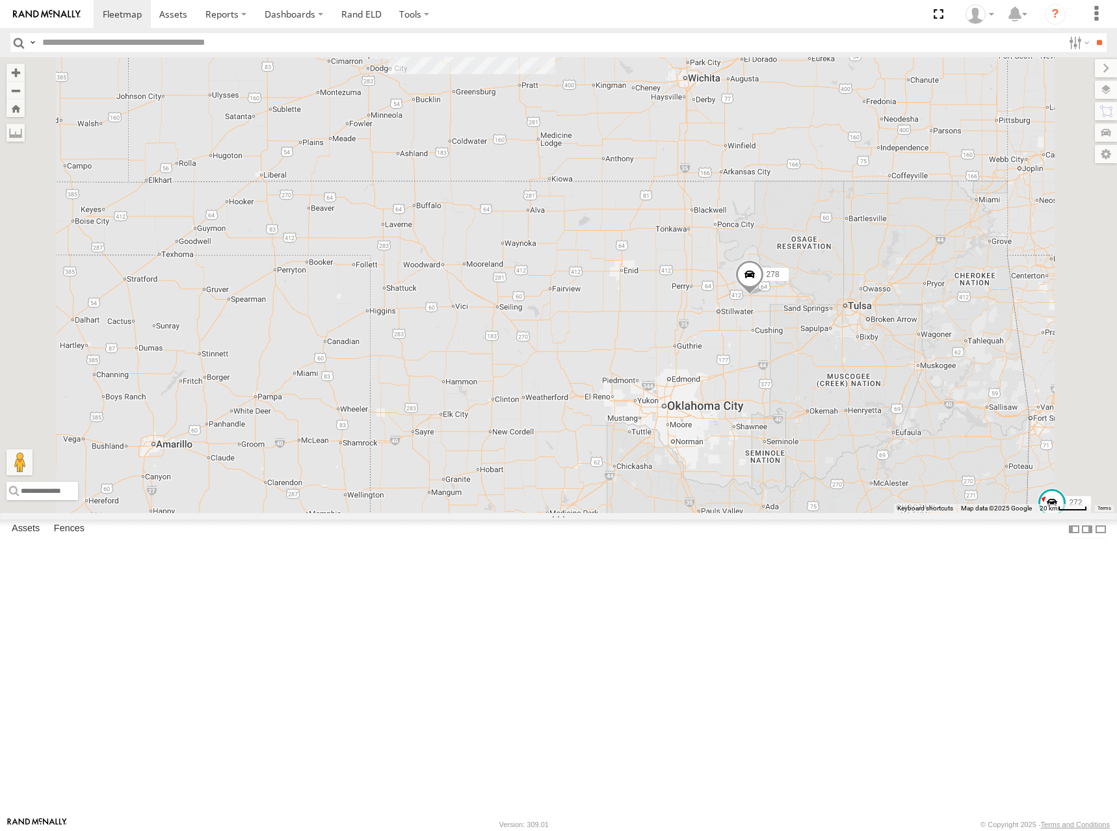
drag, startPoint x: 835, startPoint y: 664, endPoint x: 829, endPoint y: 46, distance: 617.5
click at [829, 49] on body at bounding box center [558, 415] width 1117 height 831
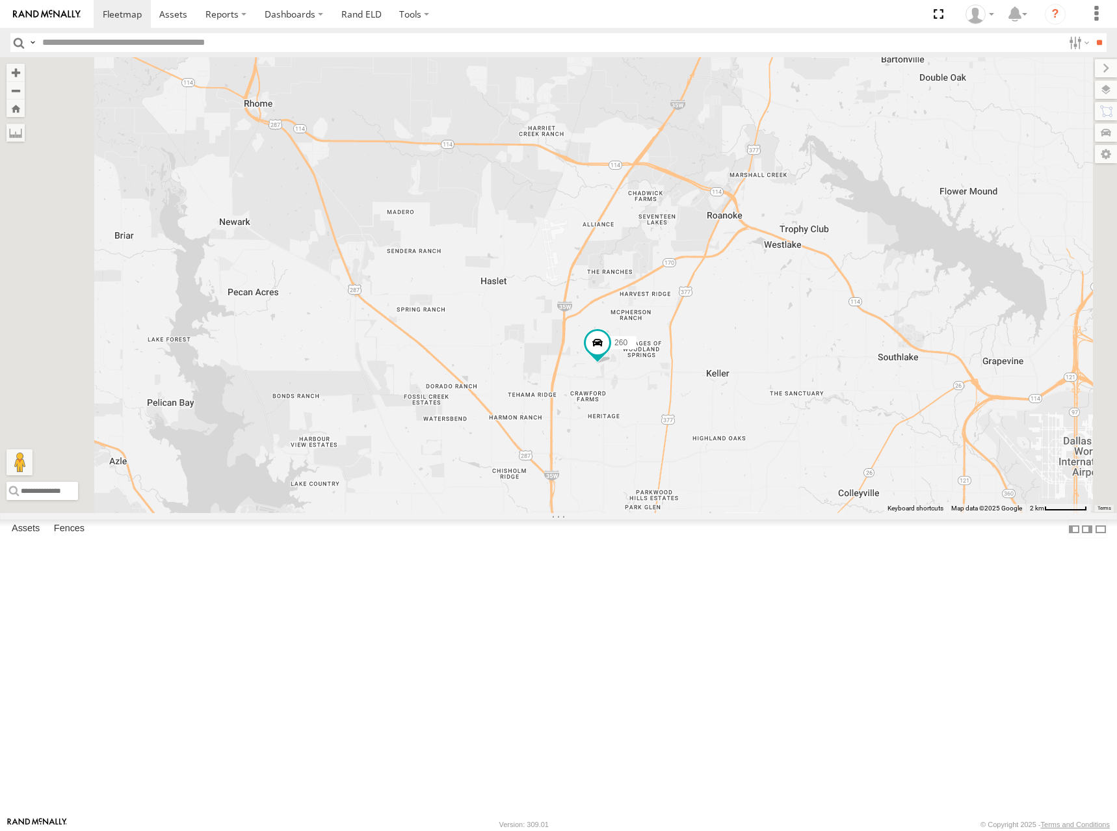
drag, startPoint x: 689, startPoint y: 311, endPoint x: 699, endPoint y: 389, distance: 78.7
click at [699, 389] on div "274 298 262 288 292 272 232 304 282 278 260 302" at bounding box center [558, 285] width 1117 height 456
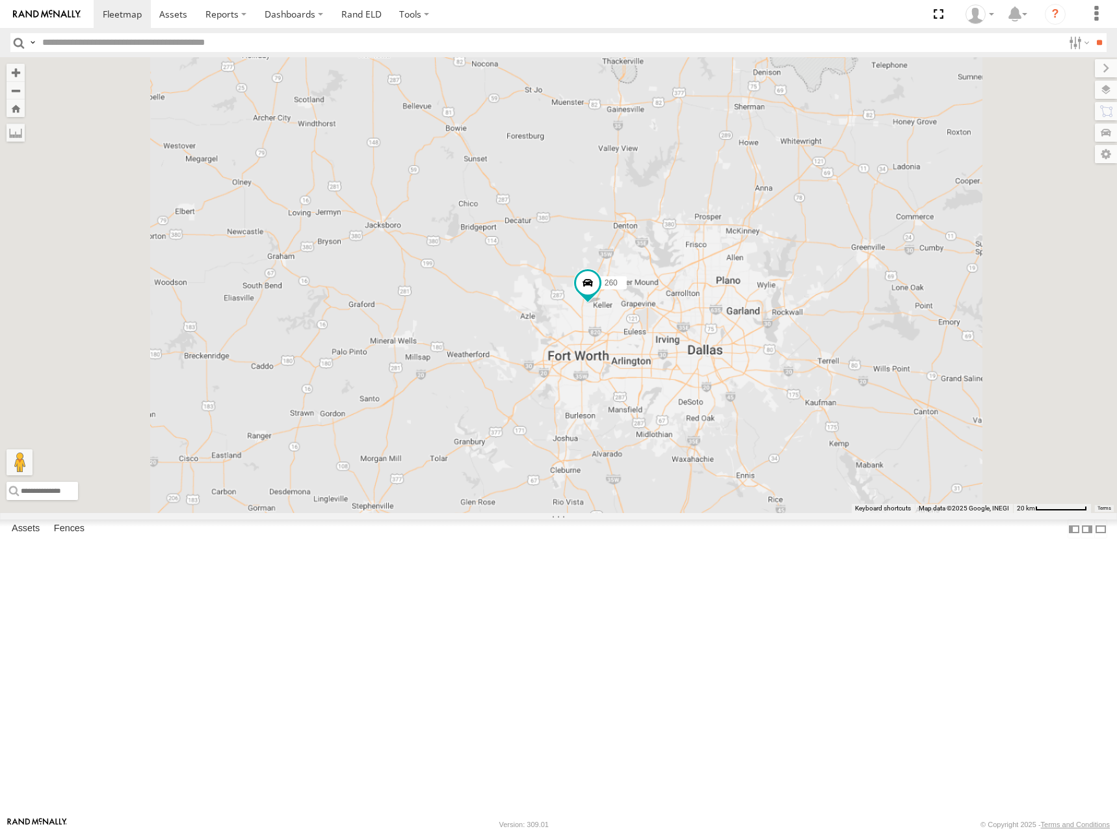
drag, startPoint x: 753, startPoint y: 161, endPoint x: 758, endPoint y: 310, distance: 149.6
click at [758, 310] on div "274 298 262 288 292 272 232 304 282 278 260 302" at bounding box center [558, 285] width 1117 height 456
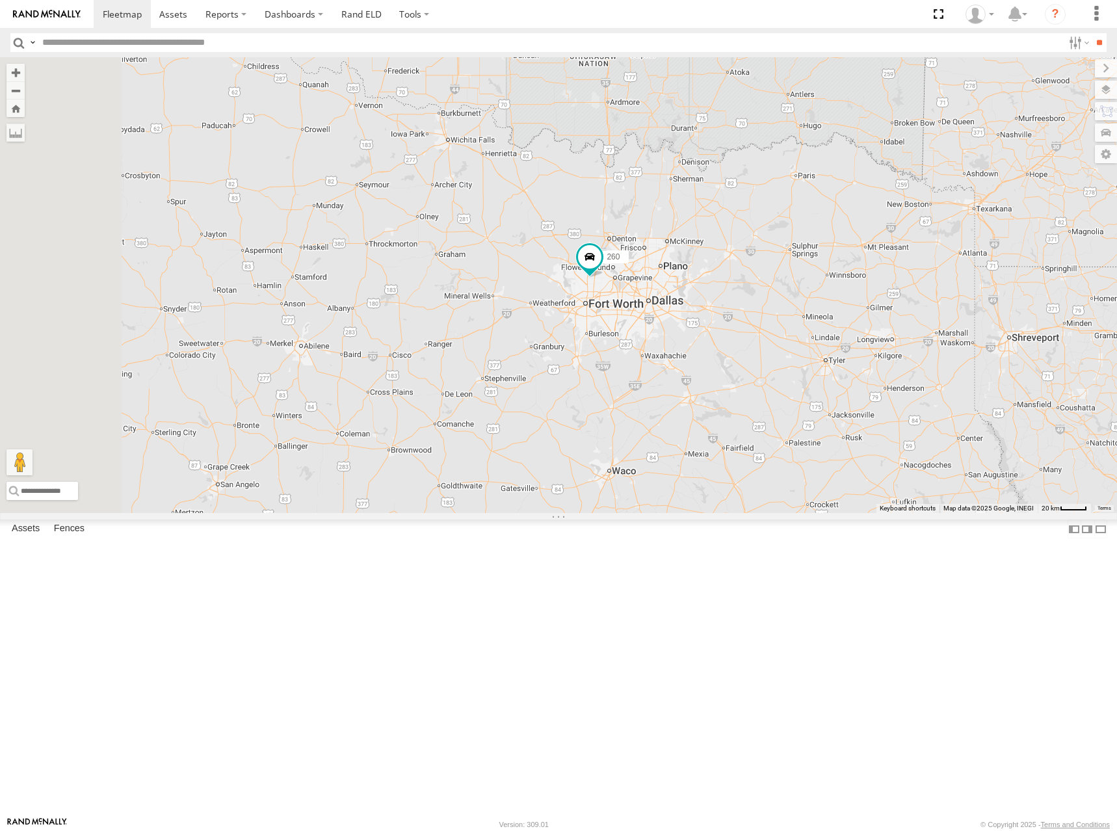
drag, startPoint x: 751, startPoint y: 242, endPoint x: 751, endPoint y: 250, distance: 7.1
click at [751, 250] on div "274 298 262 288 292 272 232 304 282 278 260 302" at bounding box center [558, 285] width 1117 height 456
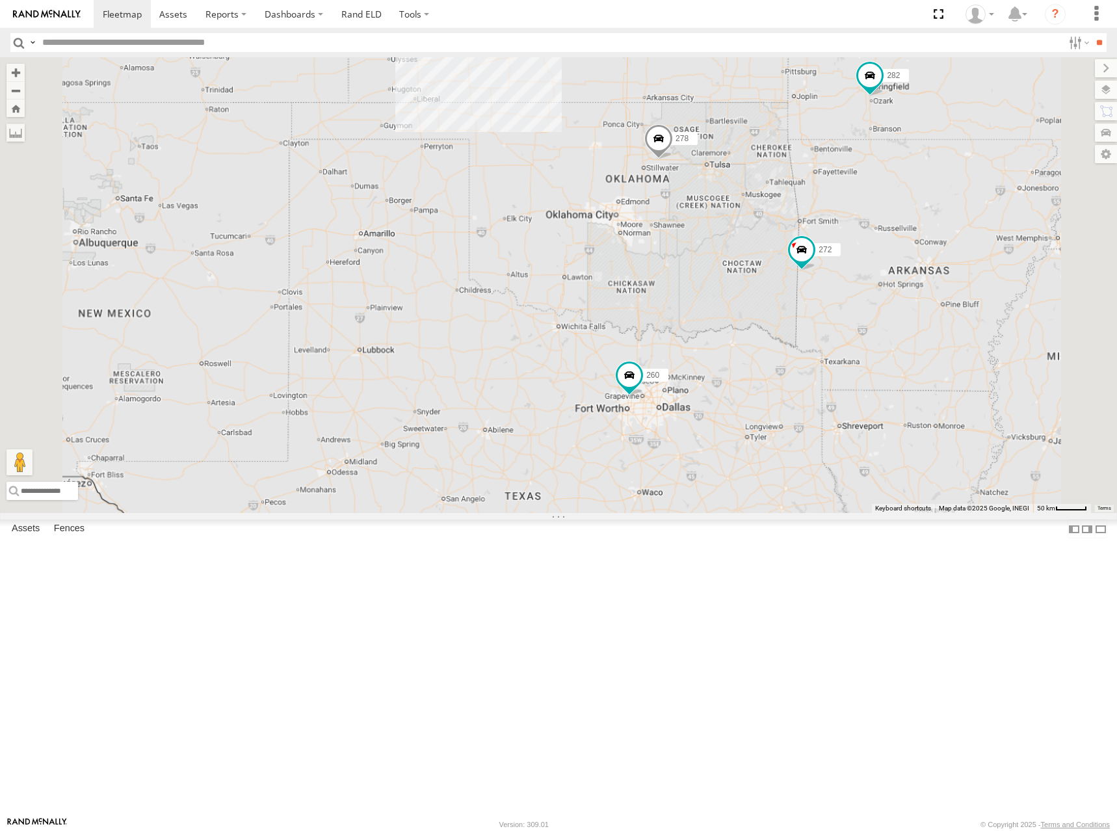
drag, startPoint x: 740, startPoint y: 175, endPoint x: 778, endPoint y: 391, distance: 219.2
click at [778, 391] on div "272 260 282 278" at bounding box center [558, 285] width 1117 height 456
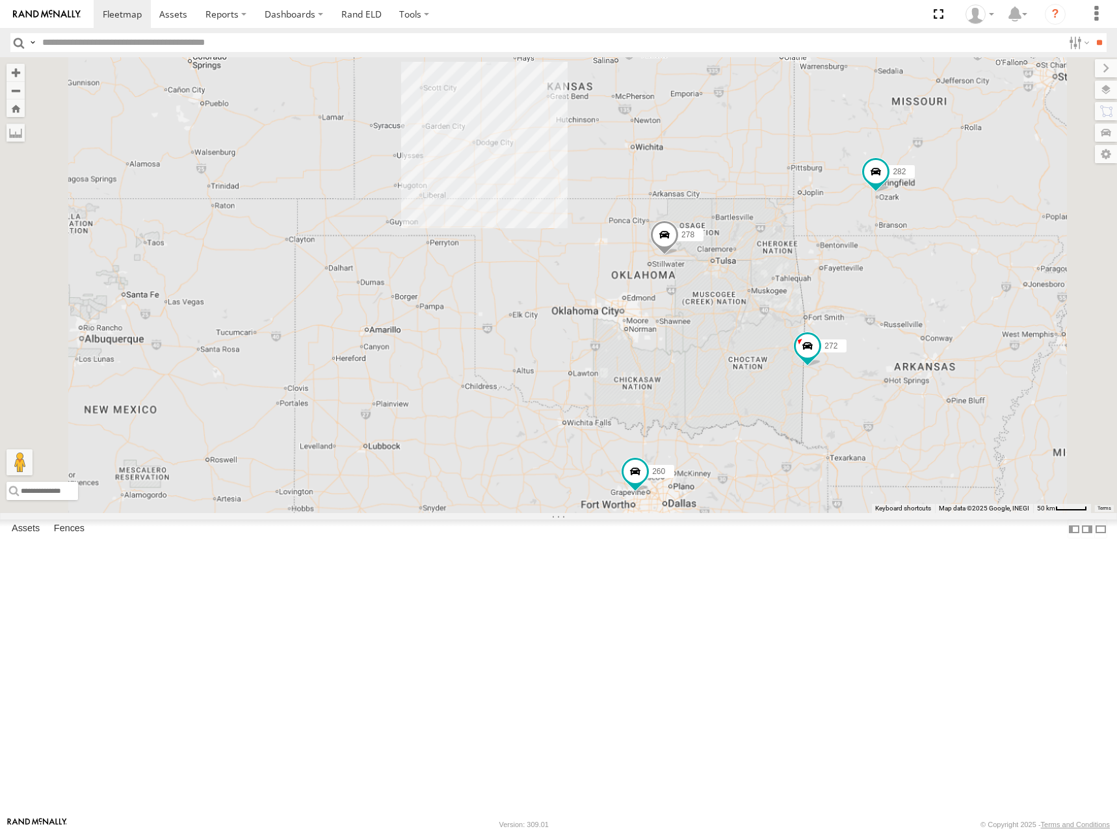
click at [757, 286] on div "272 260 282 278" at bounding box center [558, 285] width 1117 height 456
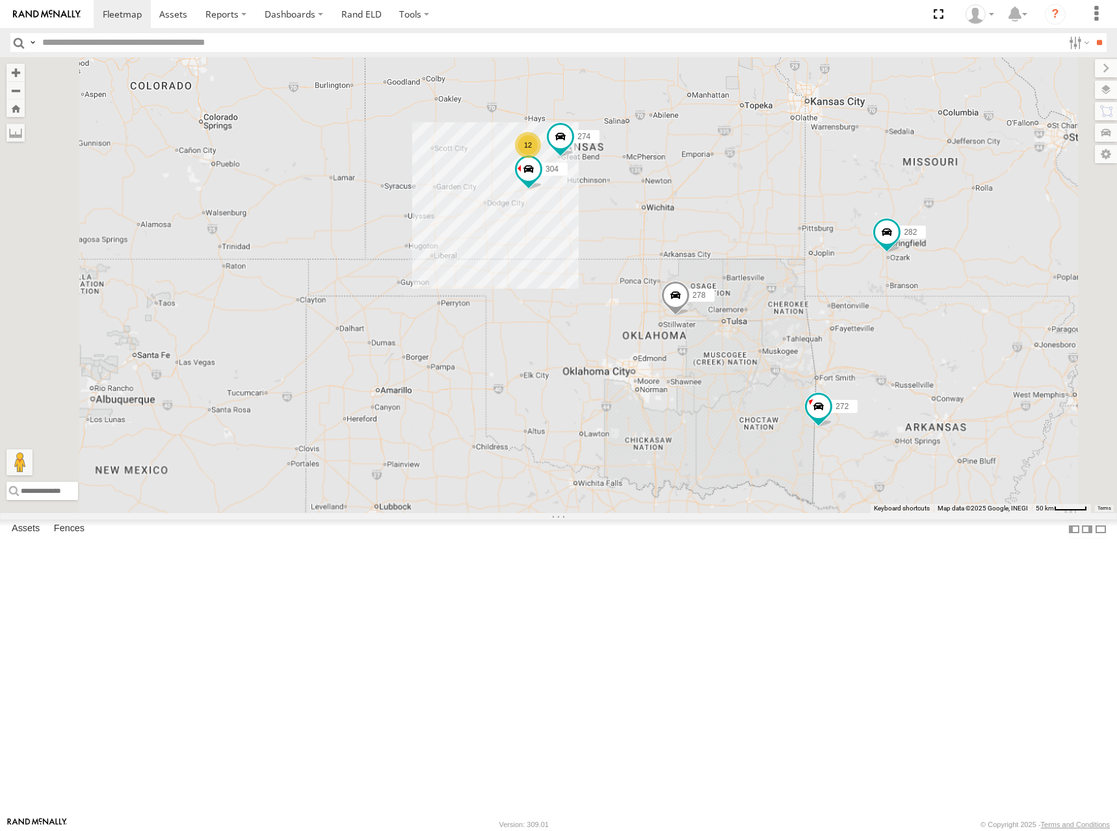
drag, startPoint x: 836, startPoint y: 166, endPoint x: 848, endPoint y: 229, distance: 63.5
click at [848, 229] on div "272 260 282 278 274 12 298 262 304" at bounding box center [558, 285] width 1117 height 456
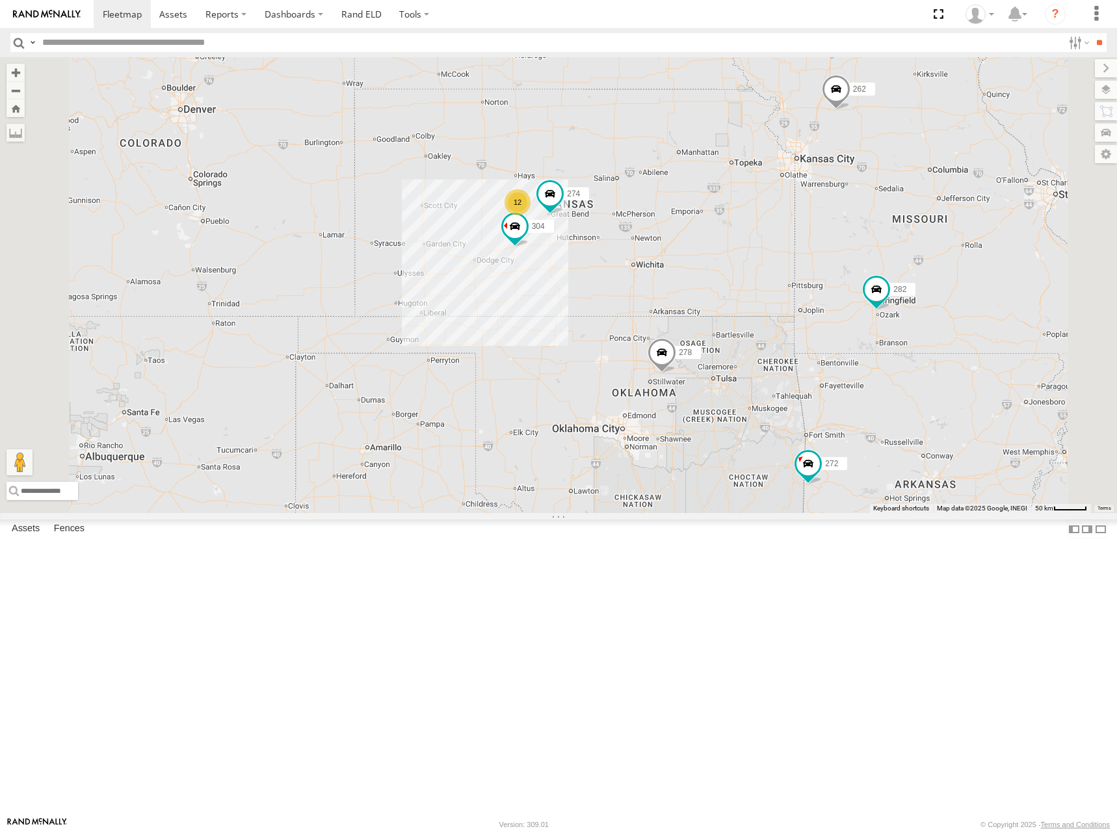
drag, startPoint x: 827, startPoint y: 265, endPoint x: 764, endPoint y: 289, distance: 67.5
click at [764, 289] on div "274 298 304 278 12 262 288 292 272 232 282 260" at bounding box center [558, 285] width 1117 height 456
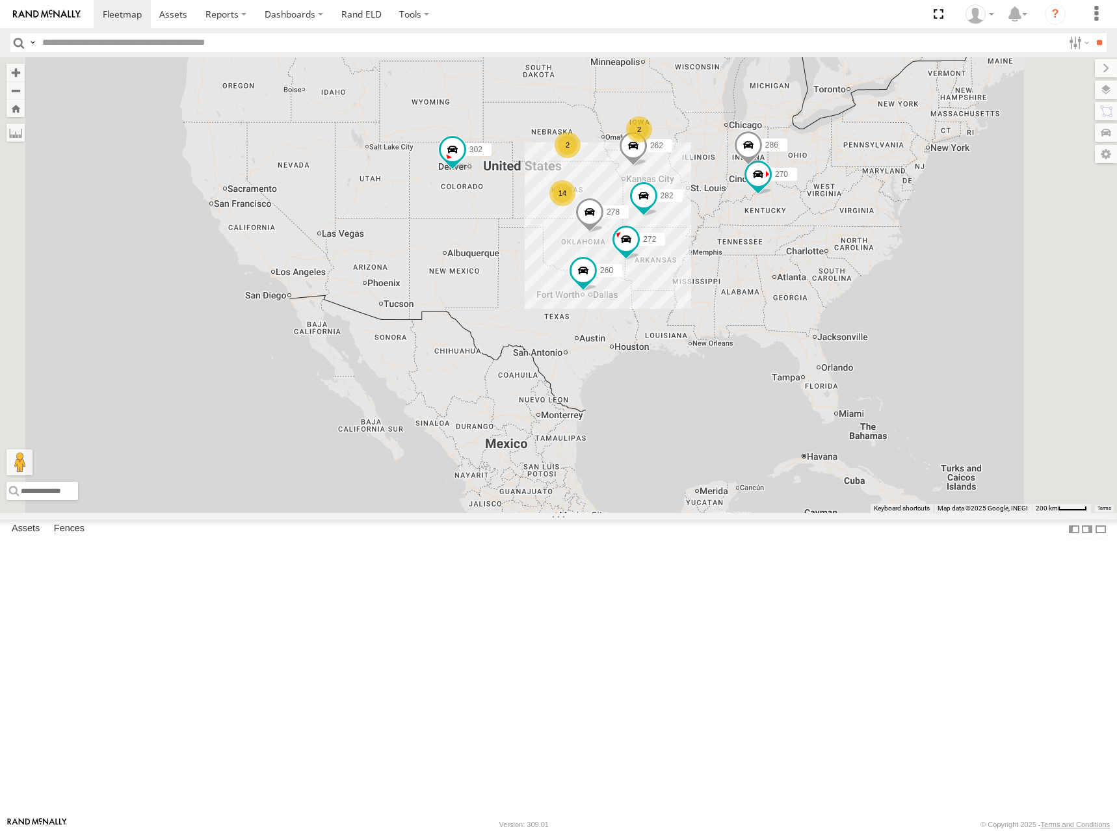
drag, startPoint x: 765, startPoint y: 279, endPoint x: 762, endPoint y: 307, distance: 28.8
click at [762, 307] on div "278 262 272 282 260 14 2 270 2 302 286" at bounding box center [558, 285] width 1117 height 456
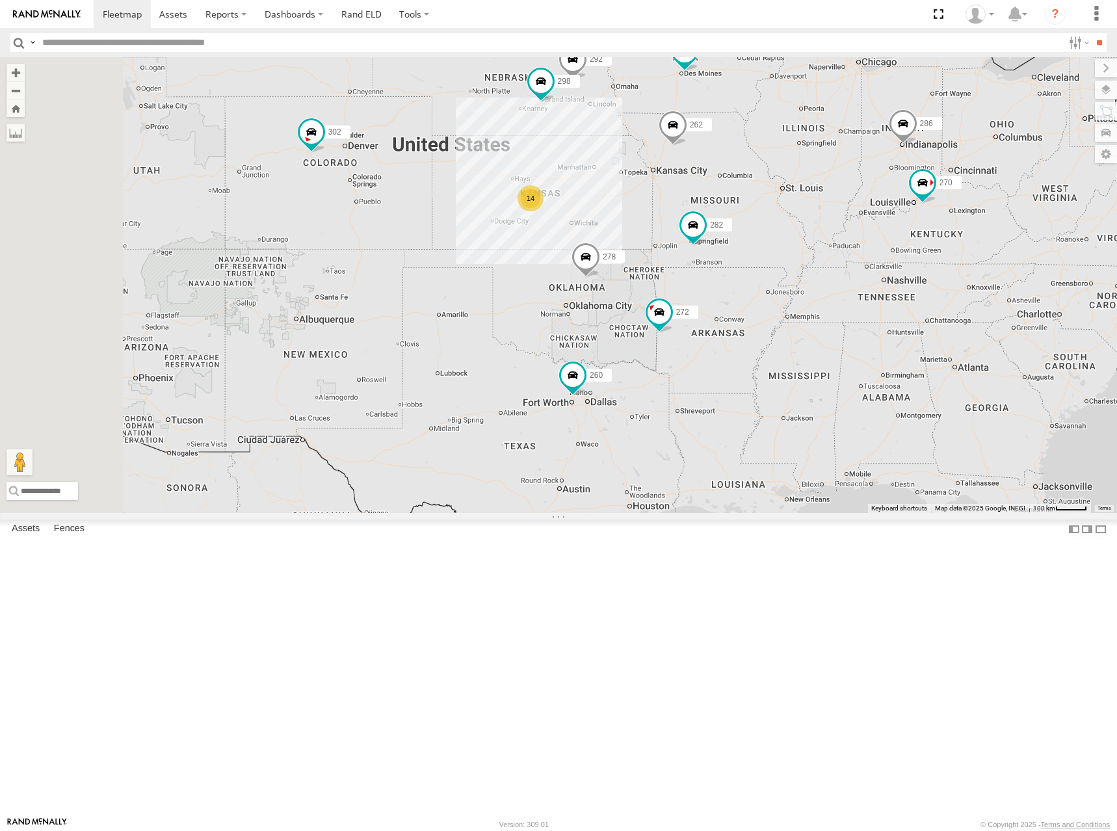
click at [752, 331] on div "278 262 272 282 260 270 302 286 14 298 288 292 232" at bounding box center [558, 285] width 1117 height 456
